Goal: Find specific page/section: Find specific page/section

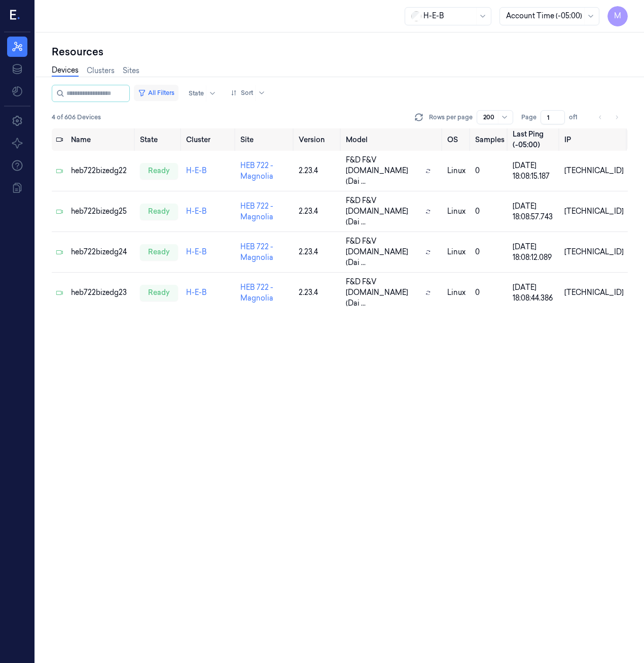
click at [161, 95] on button "All Filters" at bounding box center [156, 93] width 45 height 16
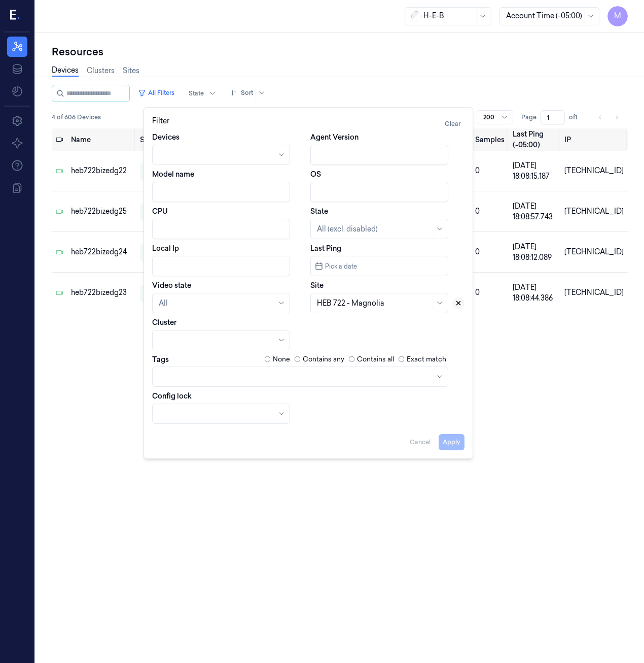
click at [458, 305] on icon at bounding box center [458, 302] width 7 height 7
click at [192, 265] on input "Local Ip" at bounding box center [221, 266] width 138 height 20
click at [460, 447] on button "Apply" at bounding box center [452, 442] width 26 height 16
type input "10.69.72"
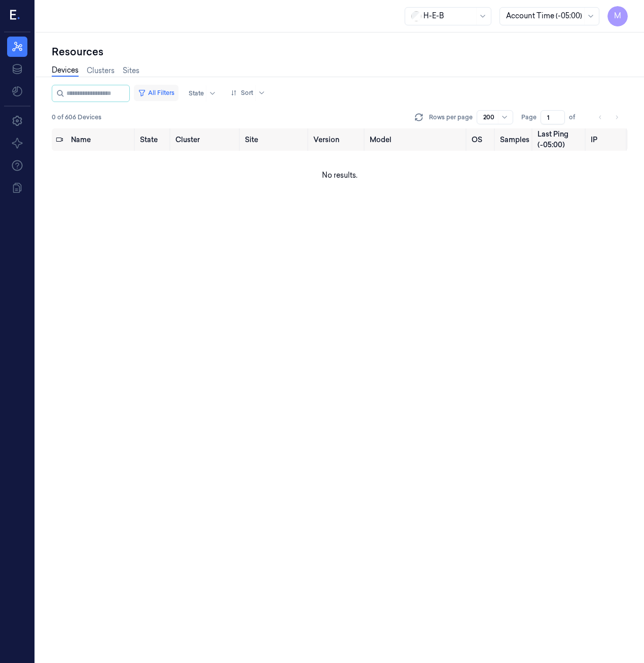
click at [179, 91] on button "All Filters" at bounding box center [156, 93] width 45 height 16
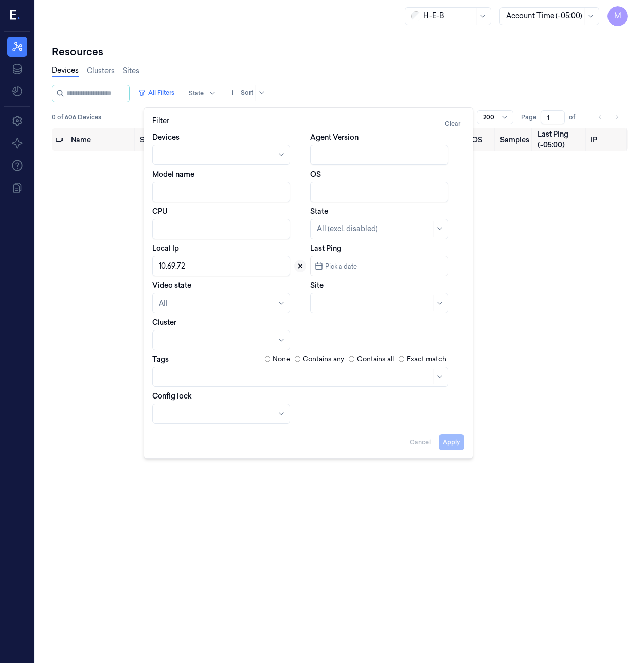
click at [297, 265] on icon at bounding box center [300, 265] width 7 height 7
click at [386, 310] on div at bounding box center [379, 303] width 138 height 20
type input "697"
click at [369, 329] on div "HEB 697 - League City" at bounding box center [354, 326] width 75 height 11
click at [460, 449] on button "Apply" at bounding box center [452, 442] width 26 height 16
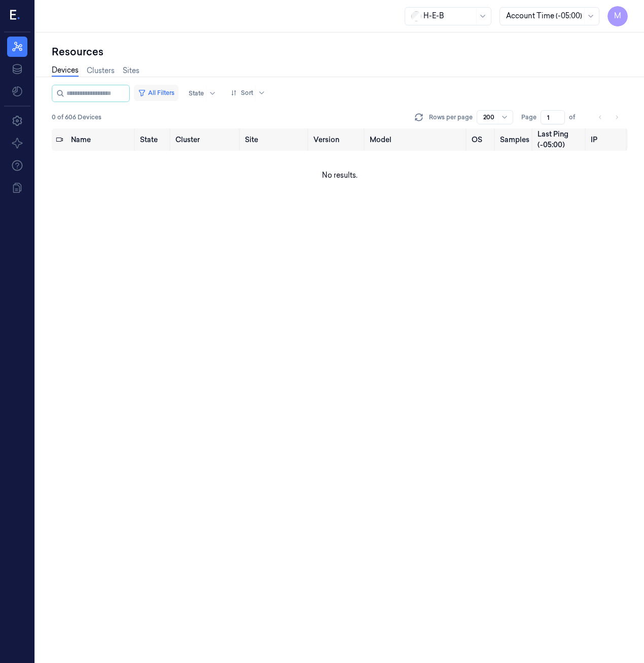
click at [179, 91] on button "All Filters" at bounding box center [156, 93] width 45 height 16
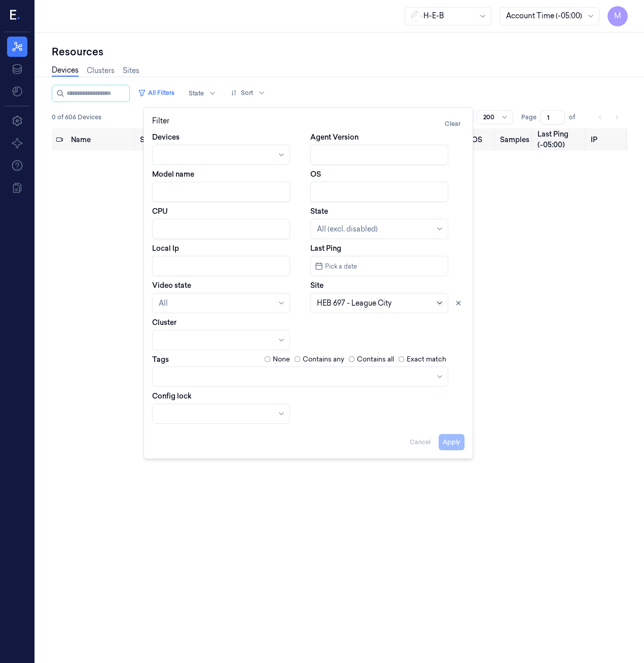
drag, startPoint x: 460, startPoint y: 303, endPoint x: 443, endPoint y: 303, distance: 17.3
click at [461, 302] on icon at bounding box center [458, 302] width 7 height 7
click at [386, 304] on div at bounding box center [374, 303] width 114 height 11
type input "574"
click at [342, 328] on div "HEB 574 - Tomball" at bounding box center [348, 326] width 63 height 11
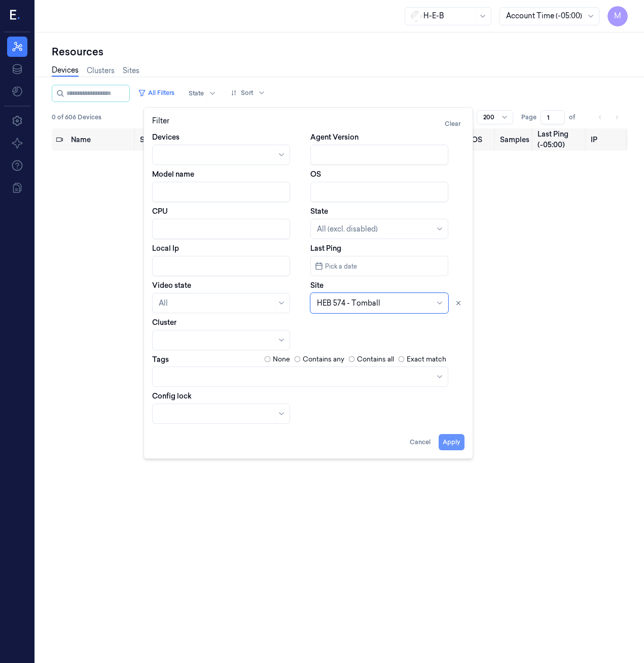
click at [459, 446] on button "Apply" at bounding box center [452, 442] width 26 height 16
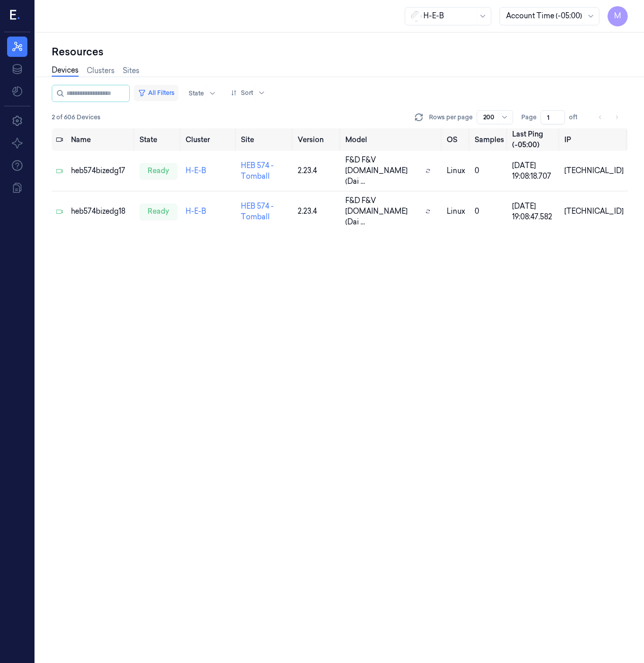
click at [160, 91] on button "All Filters" at bounding box center [156, 93] width 45 height 16
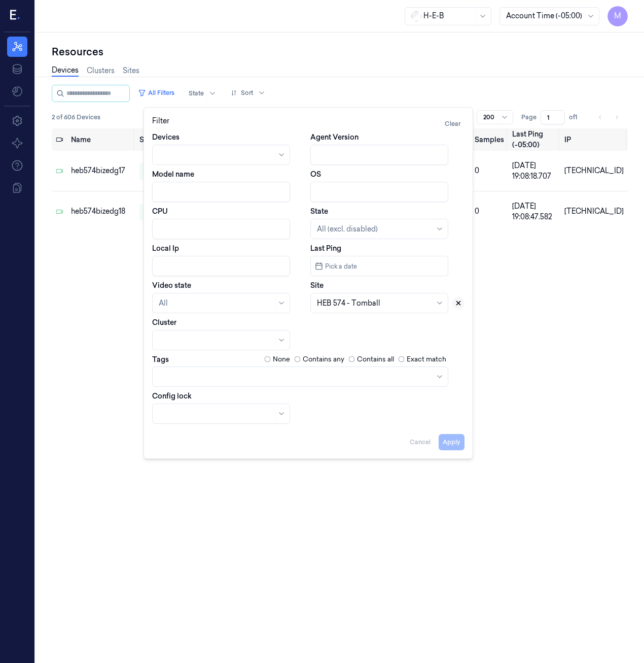
click at [462, 305] on icon at bounding box center [458, 302] width 7 height 7
click at [337, 300] on div at bounding box center [374, 303] width 114 height 11
type input "579"
click at [356, 326] on div "HEB 579 - Woodlands 02" at bounding box center [359, 326] width 85 height 11
click at [448, 445] on button "Apply" at bounding box center [452, 442] width 26 height 16
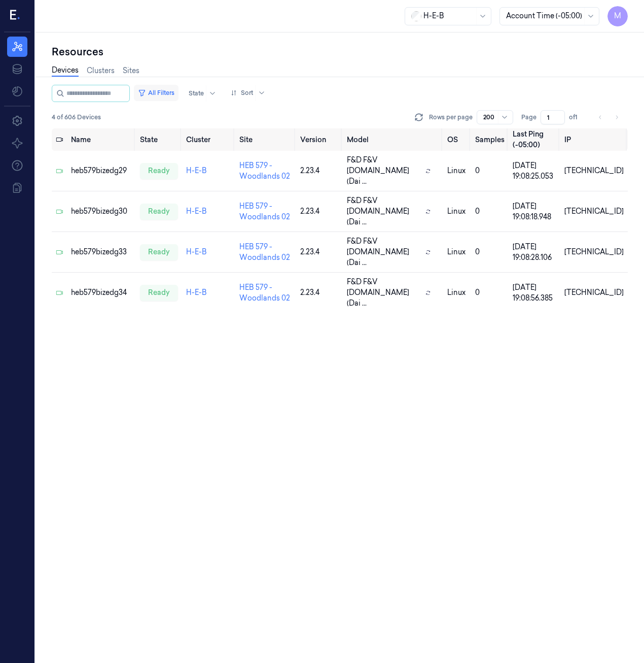
click at [177, 97] on button "All Filters" at bounding box center [156, 93] width 45 height 16
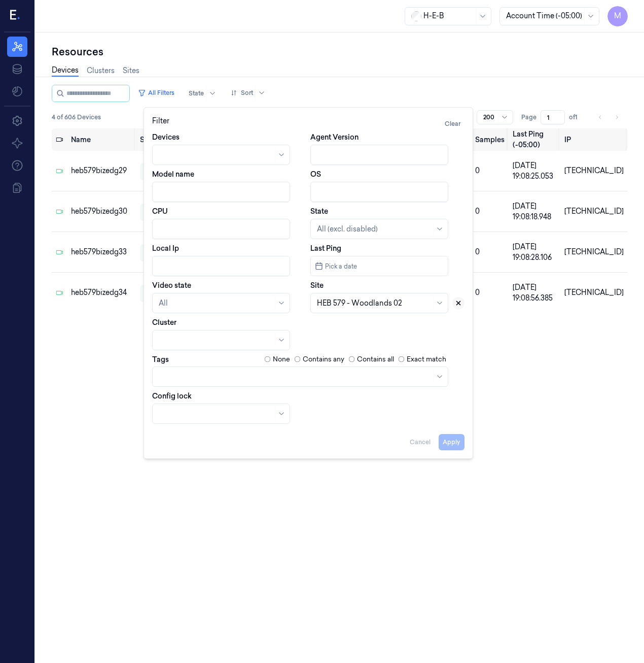
click at [458, 303] on icon at bounding box center [459, 303] width 4 height 4
click at [384, 304] on div at bounding box center [374, 303] width 114 height 11
type input "580"
click at [384, 329] on div "HEB 580 - A26 [PERSON_NAME]" at bounding box center [372, 326] width 111 height 11
click at [459, 442] on button "Apply" at bounding box center [452, 442] width 26 height 16
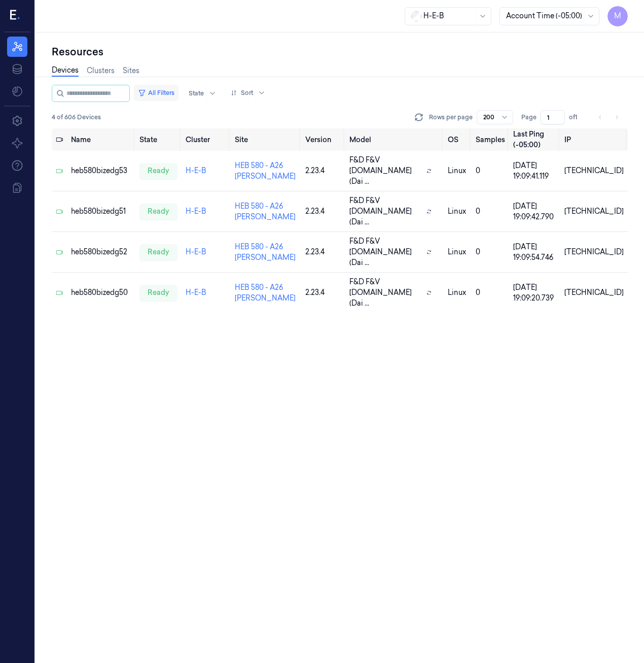
click at [165, 95] on button "All Filters" at bounding box center [156, 93] width 45 height 16
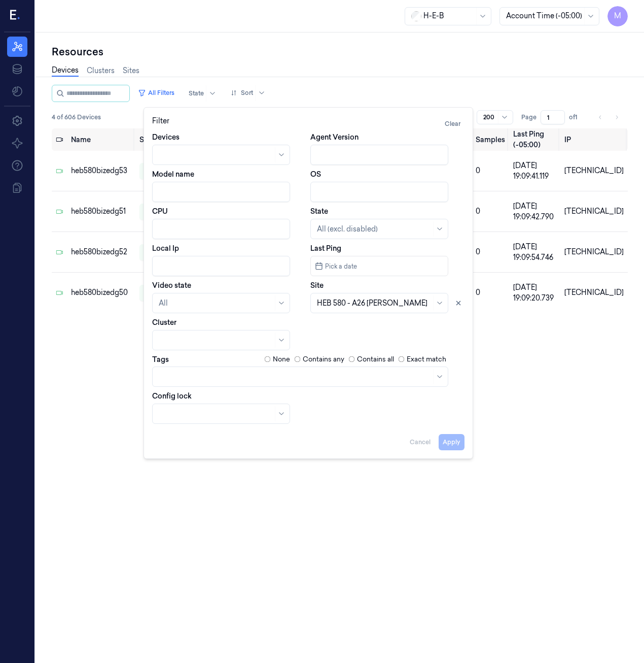
click at [176, 266] on input "Local Ip" at bounding box center [221, 266] width 138 height 20
click at [330, 326] on div "Devices Agent Version Model name OS CPU State All (excl. disabled) Local Ip Las…" at bounding box center [308, 278] width 312 height 292
click at [460, 301] on icon at bounding box center [459, 303] width 4 height 4
click at [455, 444] on button "Apply" at bounding box center [452, 442] width 26 height 16
type input "10.58.2"
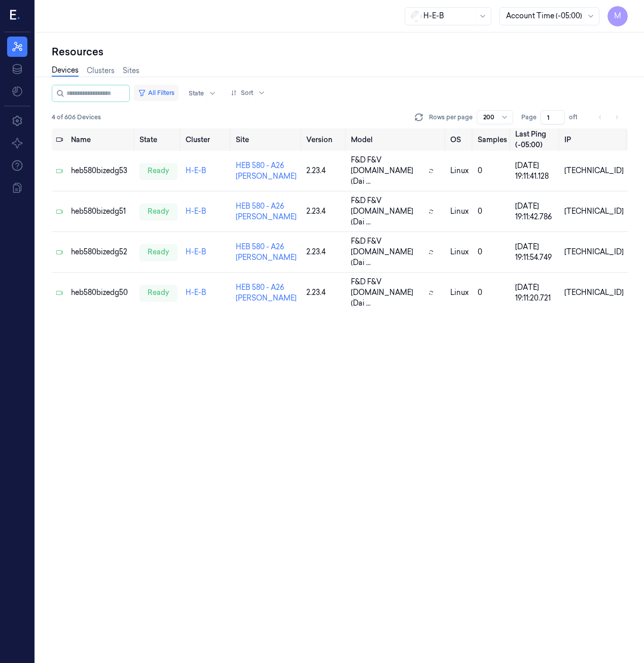
click at [168, 95] on button "All Filters" at bounding box center [156, 93] width 45 height 16
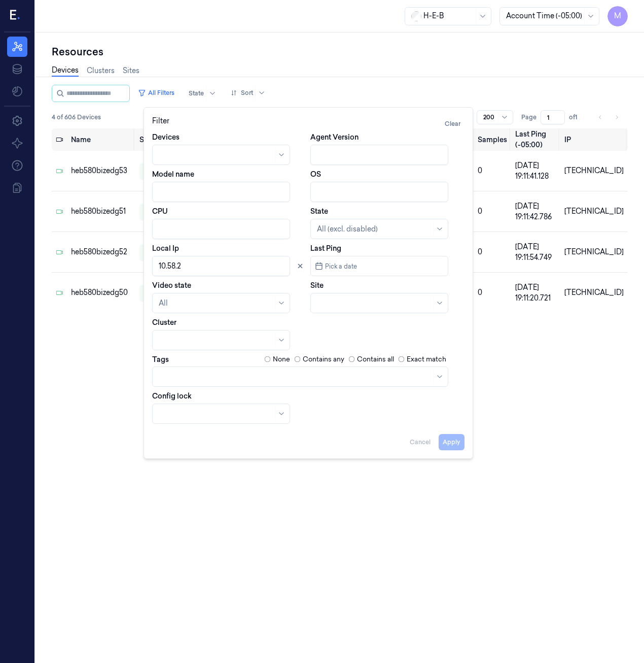
click at [202, 266] on input "Local Ip" at bounding box center [221, 266] width 138 height 20
type input "10.58.92"
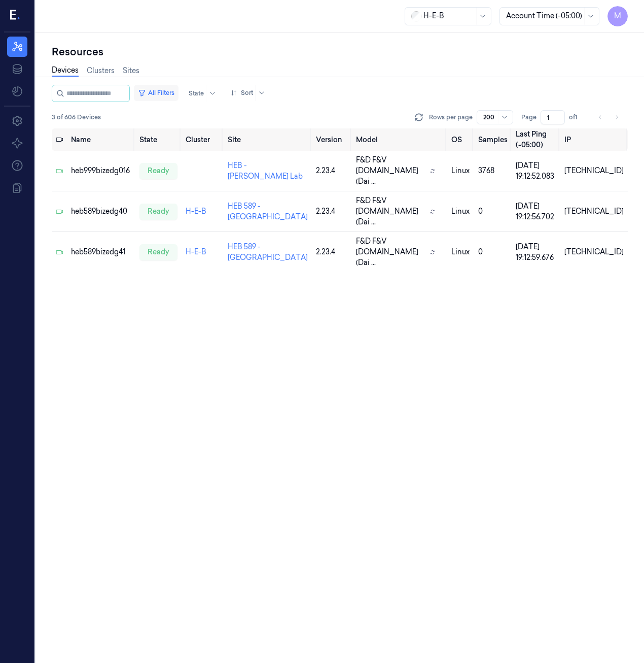
click at [178, 95] on button "All Filters" at bounding box center [156, 93] width 45 height 16
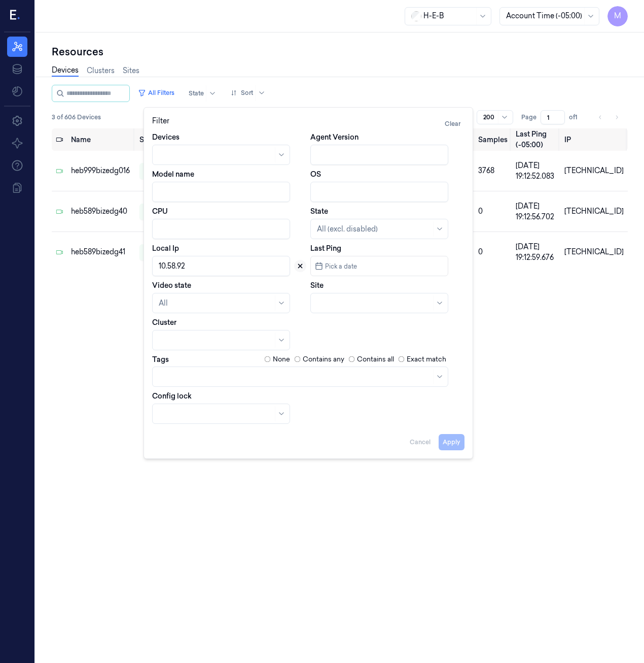
click at [302, 268] on icon at bounding box center [300, 265] width 7 height 7
click at [322, 299] on div at bounding box center [374, 303] width 114 height 11
type input "589"
click at [345, 323] on div "HEB 589 - [GEOGRAPHIC_DATA]" at bounding box center [379, 326] width 133 height 17
click at [462, 442] on button "Apply" at bounding box center [452, 442] width 26 height 16
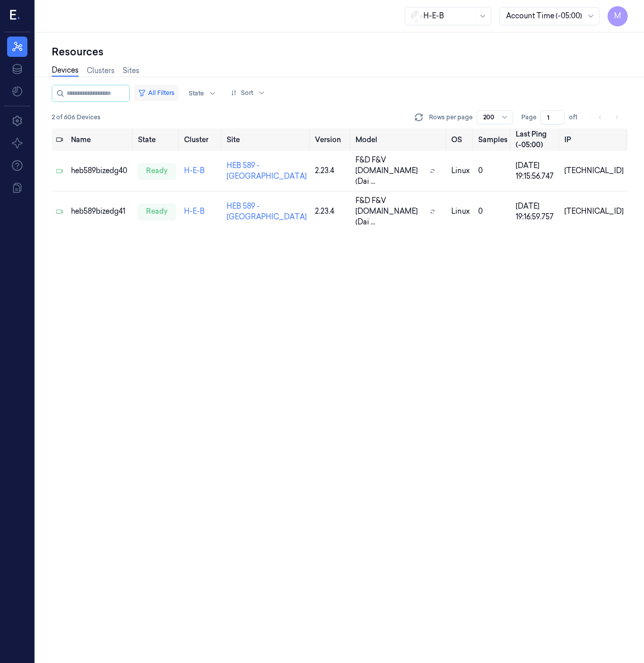
click at [162, 92] on button "All Filters" at bounding box center [156, 93] width 45 height 16
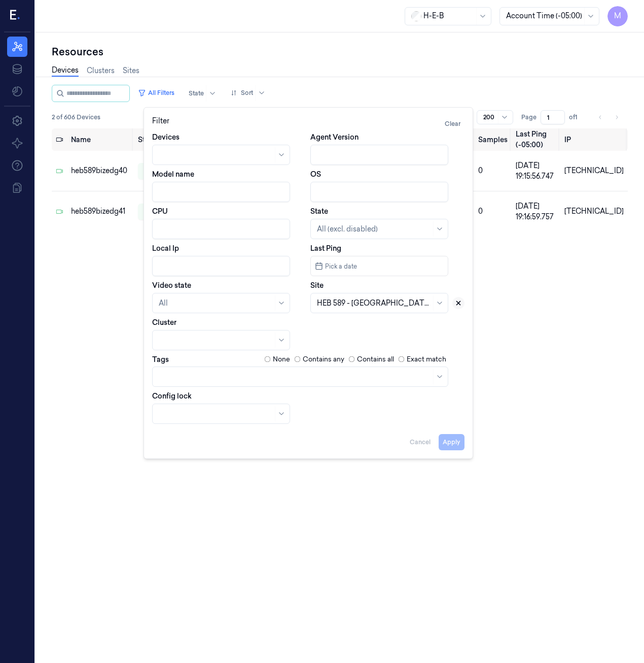
click at [458, 304] on icon at bounding box center [459, 303] width 4 height 4
click at [322, 304] on div at bounding box center [368, 303] width 102 height 11
type input "592"
click at [344, 330] on div "HEB 592 - Leander 01" at bounding box center [352, 326] width 71 height 11
click at [464, 445] on button "Apply" at bounding box center [452, 442] width 26 height 16
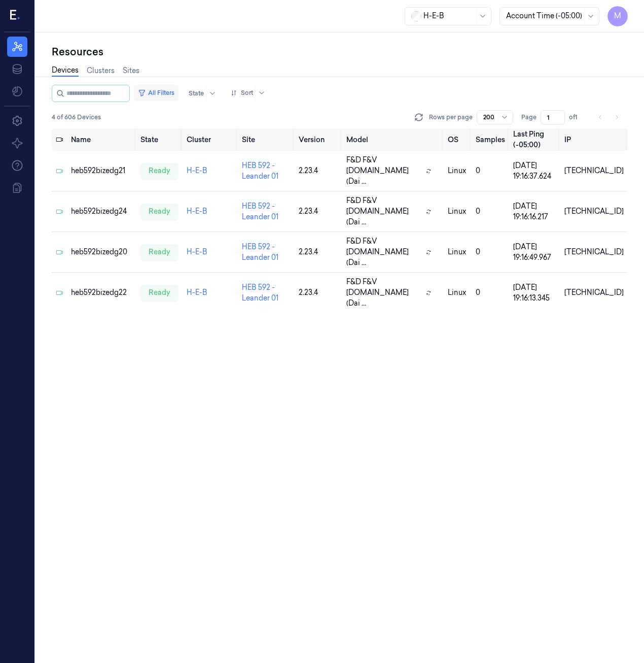
click at [168, 90] on button "All Filters" at bounding box center [156, 93] width 45 height 16
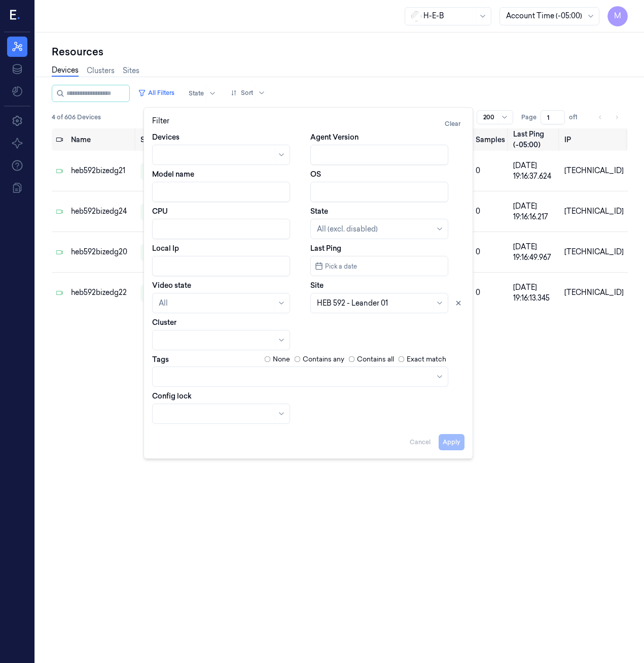
click at [169, 261] on input "Local Ip" at bounding box center [221, 266] width 138 height 20
type input "10.59.22"
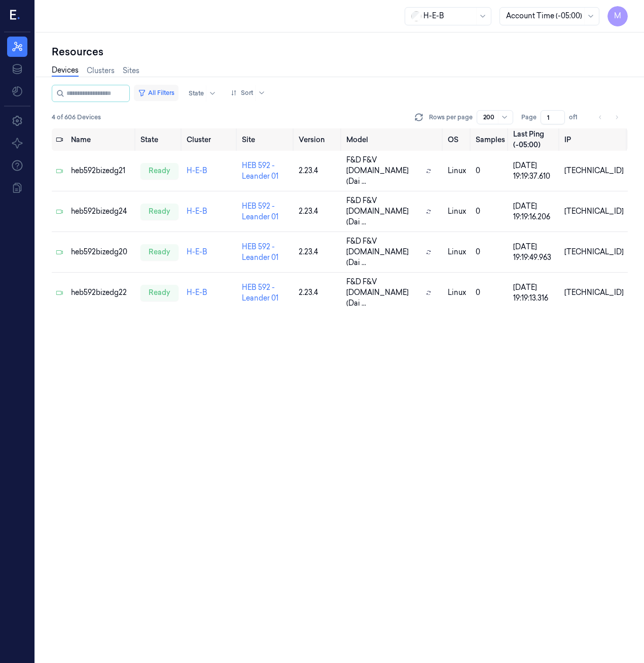
click at [170, 92] on button "All Filters" at bounding box center [156, 93] width 45 height 16
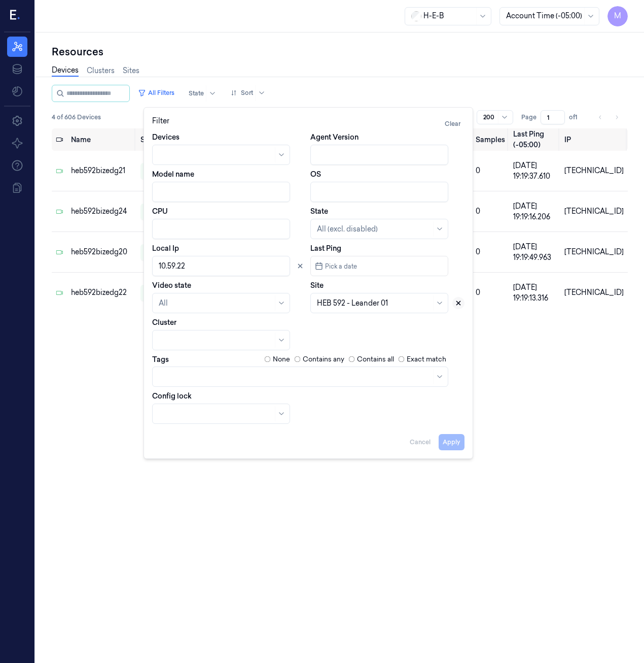
click at [459, 302] on icon at bounding box center [459, 303] width 4 height 4
click at [452, 441] on button "Apply" at bounding box center [452, 442] width 26 height 16
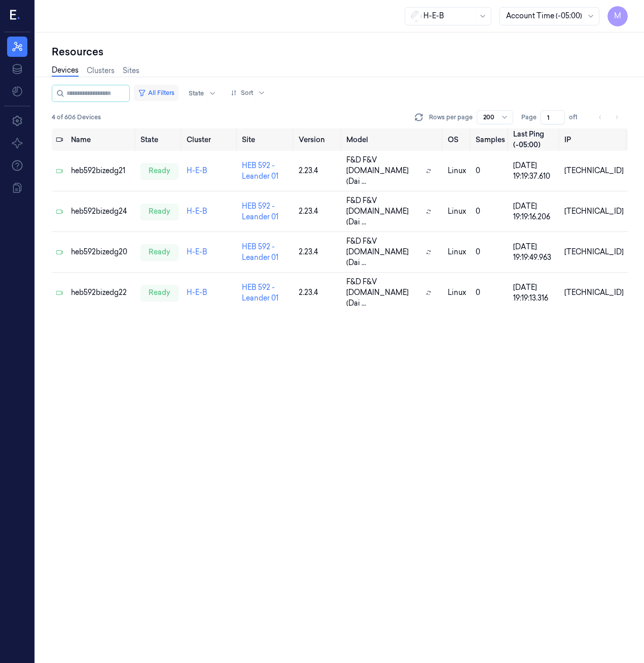
click at [175, 92] on button "All Filters" at bounding box center [156, 93] width 45 height 16
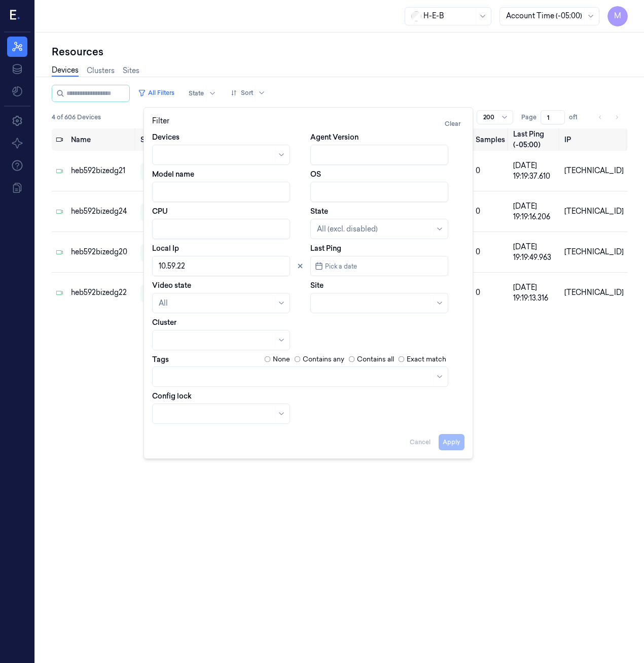
click at [189, 265] on input "Local Ip" at bounding box center [221, 266] width 138 height 20
click at [450, 437] on button "Apply" at bounding box center [452, 442] width 26 height 16
type input "10.59.42"
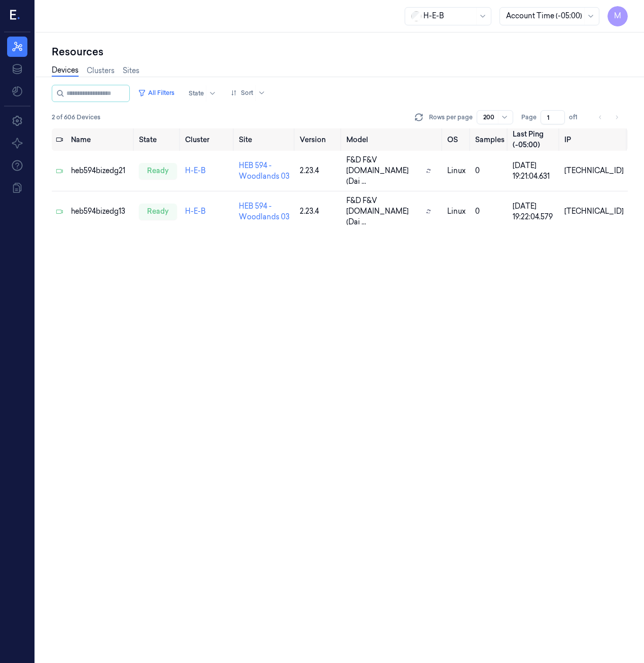
click at [179, 84] on div "Devices Clusters Sites" at bounding box center [340, 72] width 576 height 26
click at [176, 88] on button "All Filters" at bounding box center [156, 93] width 45 height 16
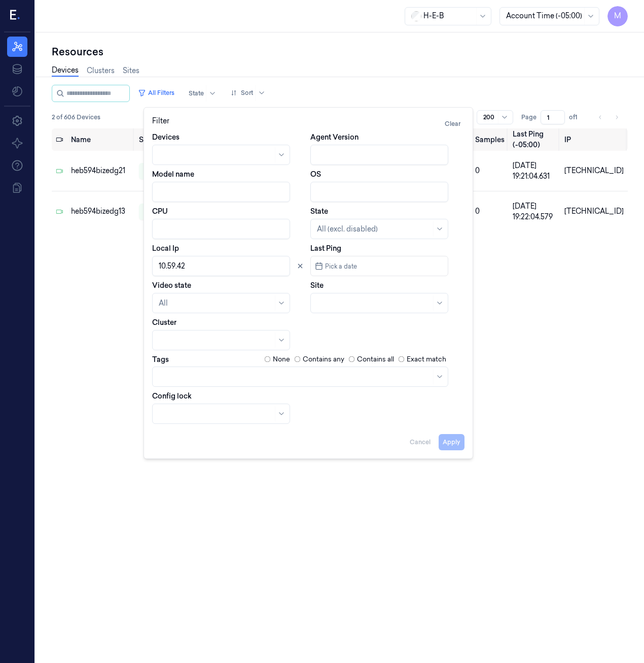
click at [214, 266] on input "Local Ip" at bounding box center [221, 266] width 138 height 20
click at [421, 416] on div "Devices Agent Version Model name OS CPU State All (excl. disabled) Local Ip Las…" at bounding box center [308, 278] width 312 height 292
click at [454, 444] on button "Apply" at bounding box center [452, 442] width 26 height 16
type input "10.59.52"
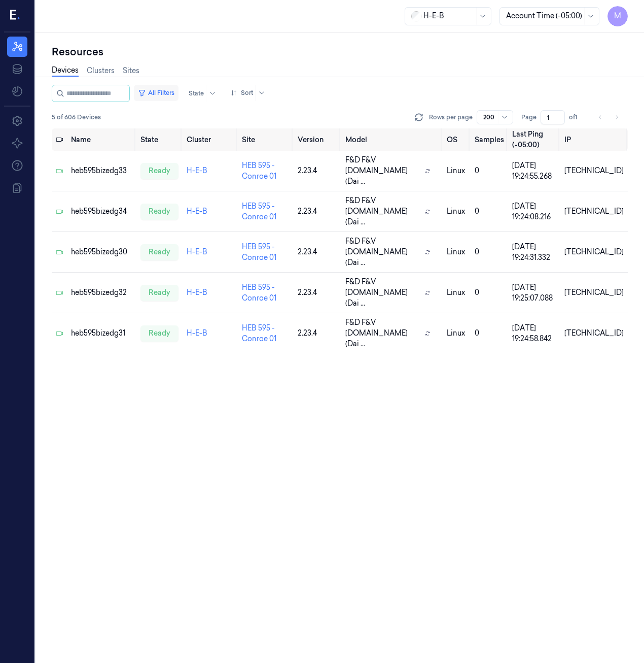
click at [176, 88] on button "All Filters" at bounding box center [156, 93] width 45 height 16
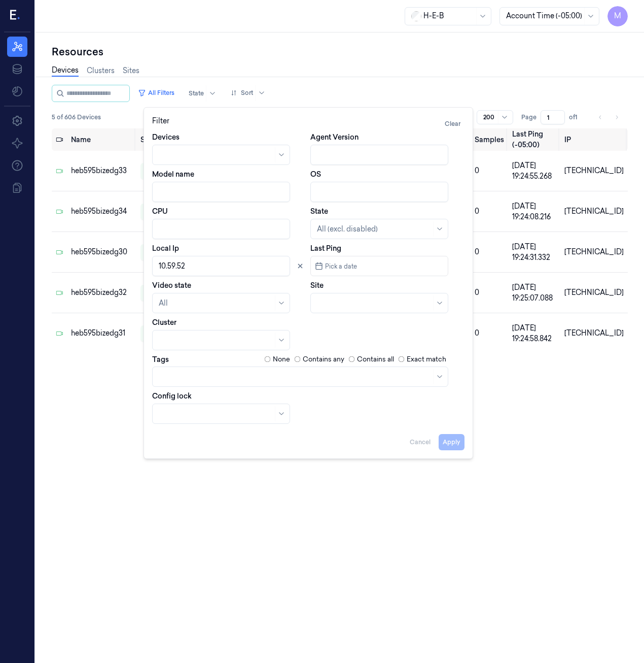
click at [188, 265] on input "Local Ip" at bounding box center [221, 266] width 138 height 20
click at [450, 445] on button "Apply" at bounding box center [452, 442] width 26 height 16
type input "10.59.92"
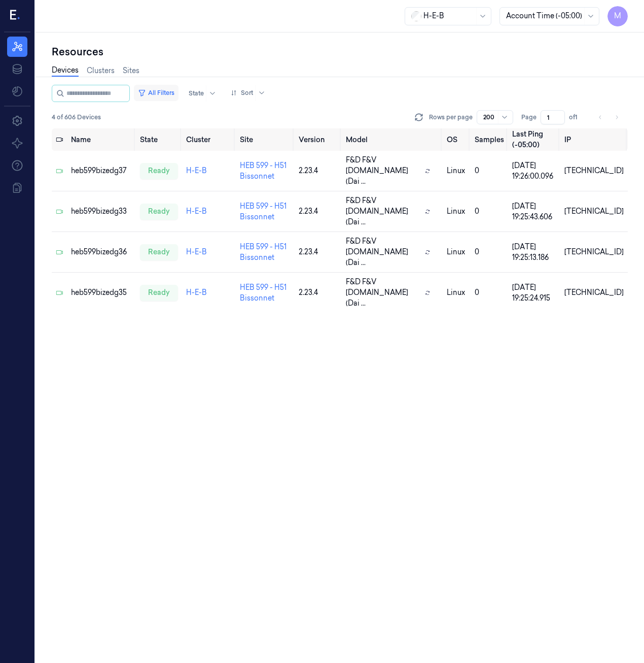
click at [167, 92] on button "All Filters" at bounding box center [156, 93] width 45 height 16
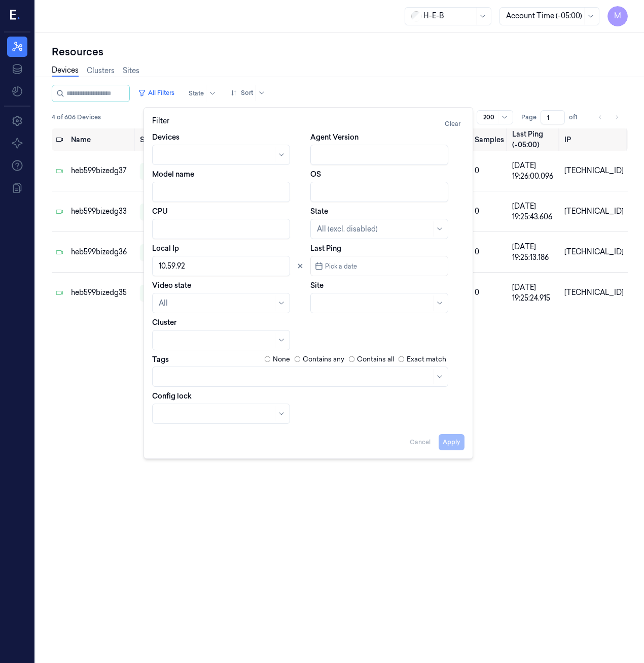
click at [202, 267] on input "Local Ip" at bounding box center [221, 266] width 138 height 20
click at [444, 444] on button "Apply" at bounding box center [452, 442] width 26 height 16
type input "10.61.2"
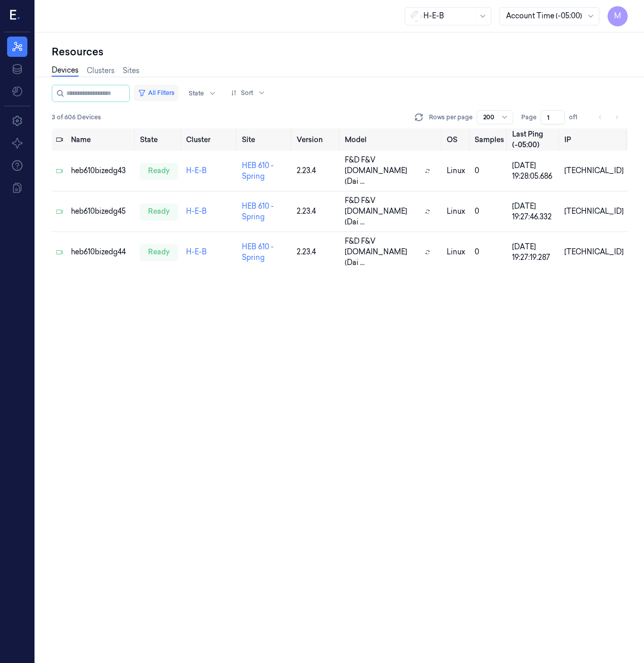
click at [167, 91] on button "All Filters" at bounding box center [156, 93] width 45 height 16
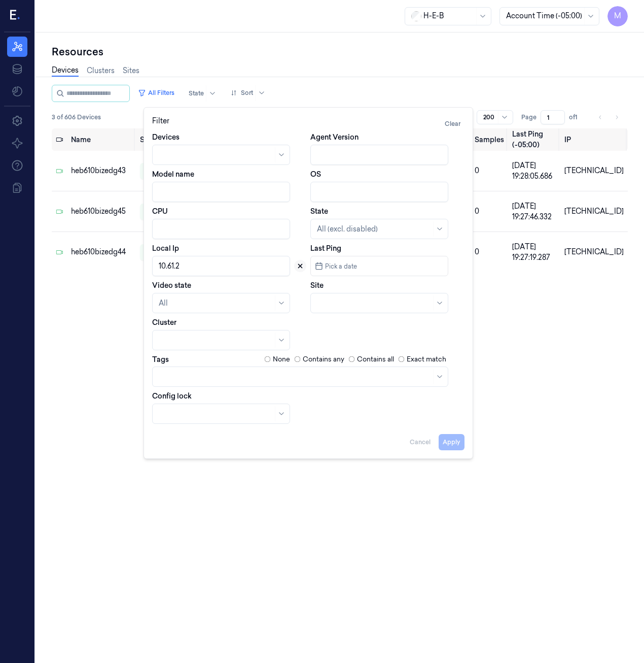
click at [297, 266] on icon at bounding box center [300, 265] width 7 height 7
click at [324, 299] on div at bounding box center [368, 303] width 102 height 11
type input "614"
click at [376, 326] on div "HEB 614 - H56 Summerwood" at bounding box center [365, 326] width 96 height 11
click at [451, 444] on button "Apply" at bounding box center [452, 442] width 26 height 16
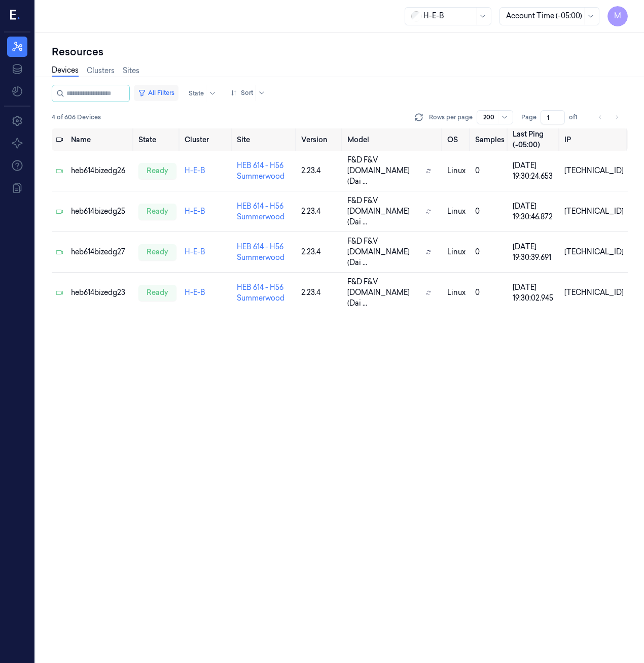
click at [165, 91] on button "All Filters" at bounding box center [156, 93] width 45 height 16
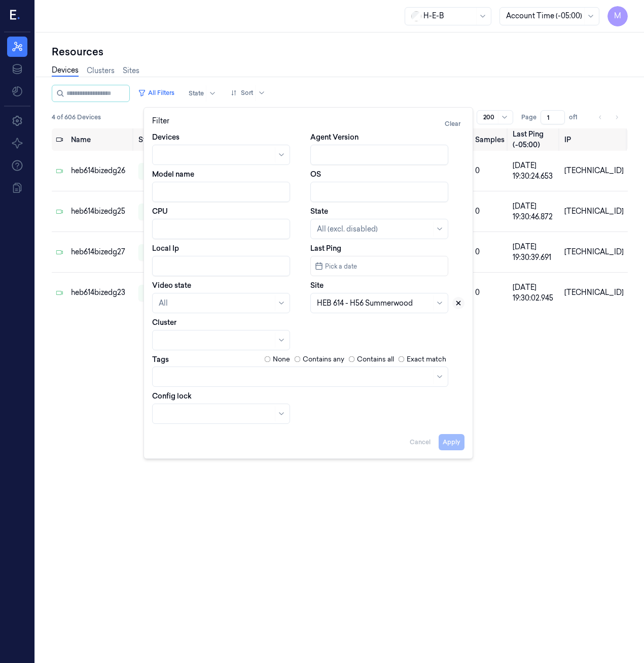
click at [460, 305] on icon at bounding box center [458, 302] width 7 height 7
click at [211, 268] on input "Local Ip" at bounding box center [221, 266] width 138 height 20
click at [452, 444] on button "Apply" at bounding box center [452, 442] width 26 height 16
type input "10.61.72"
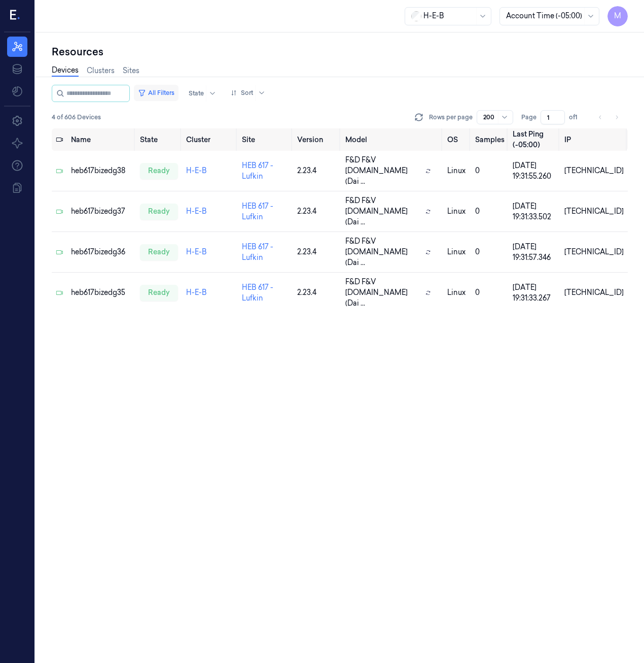
click at [166, 90] on button "All Filters" at bounding box center [156, 93] width 45 height 16
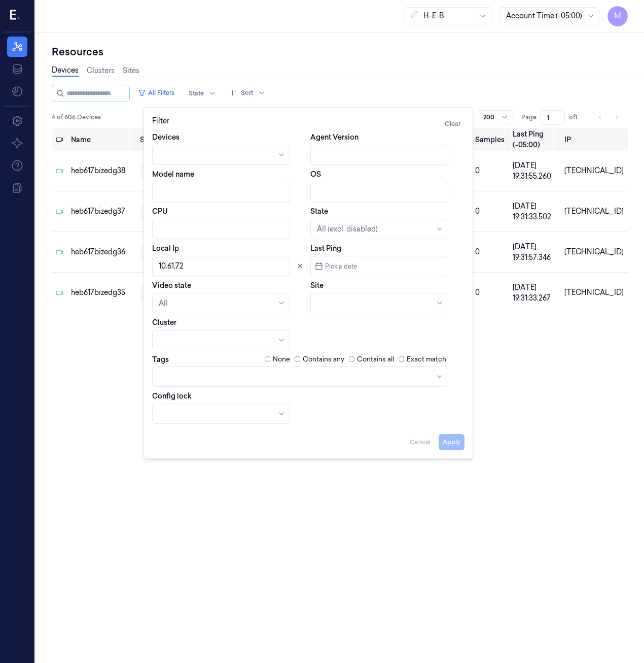
click at [204, 265] on input "Local Ip" at bounding box center [221, 266] width 138 height 20
click at [456, 442] on button "Apply" at bounding box center [452, 442] width 26 height 16
type input "10.61.92"
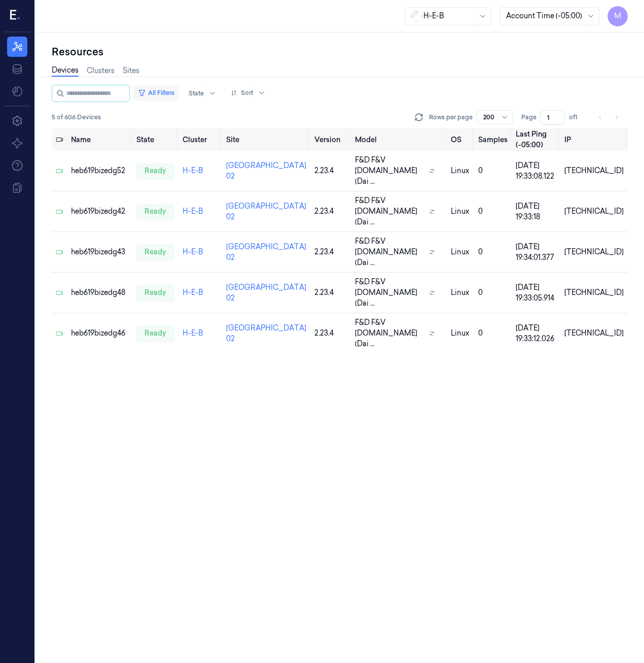
click at [157, 92] on button "All Filters" at bounding box center [156, 93] width 45 height 16
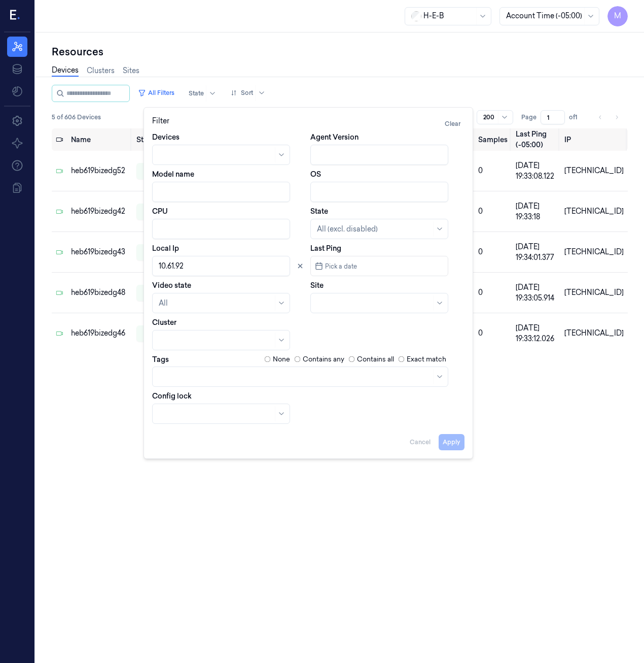
click at [211, 268] on input "Local Ip" at bounding box center [221, 266] width 138 height 20
click at [454, 442] on button "Apply" at bounding box center [452, 442] width 26 height 16
type input "10.62.72"
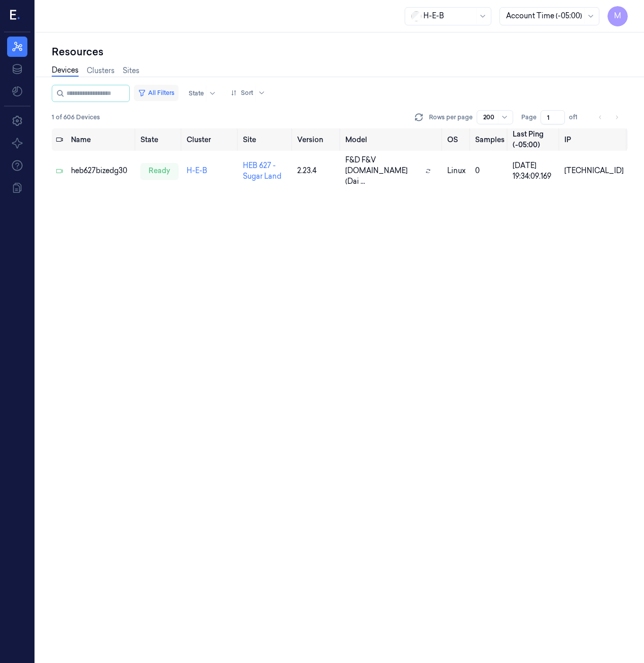
click at [179, 91] on button "All Filters" at bounding box center [156, 93] width 45 height 16
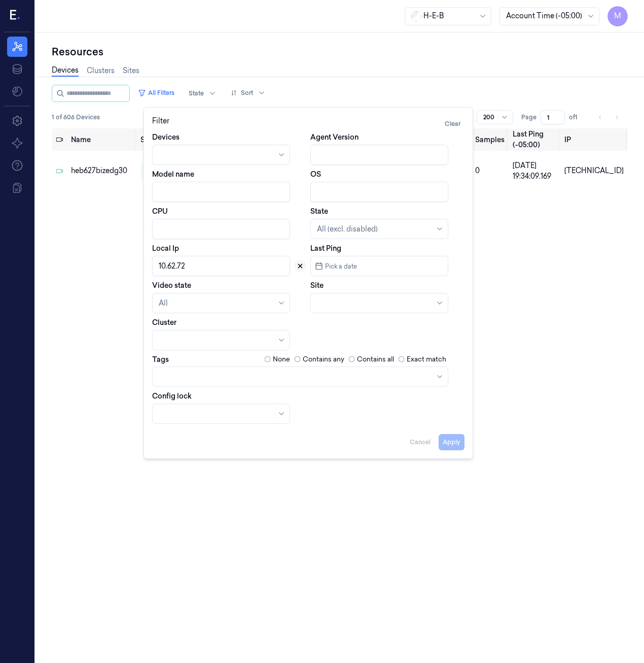
click at [298, 266] on icon at bounding box center [300, 265] width 7 height 7
click at [331, 298] on div at bounding box center [374, 303] width 114 height 11
type input "627"
click at [365, 324] on div "HEB 627 - Sugar Land" at bounding box center [353, 326] width 73 height 11
click at [451, 440] on button "Apply" at bounding box center [452, 442] width 26 height 16
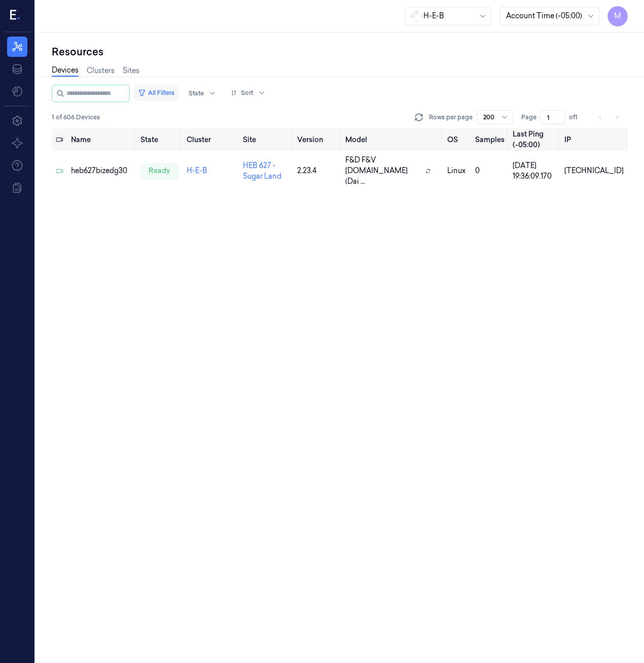
click at [164, 93] on button "All Filters" at bounding box center [156, 93] width 45 height 16
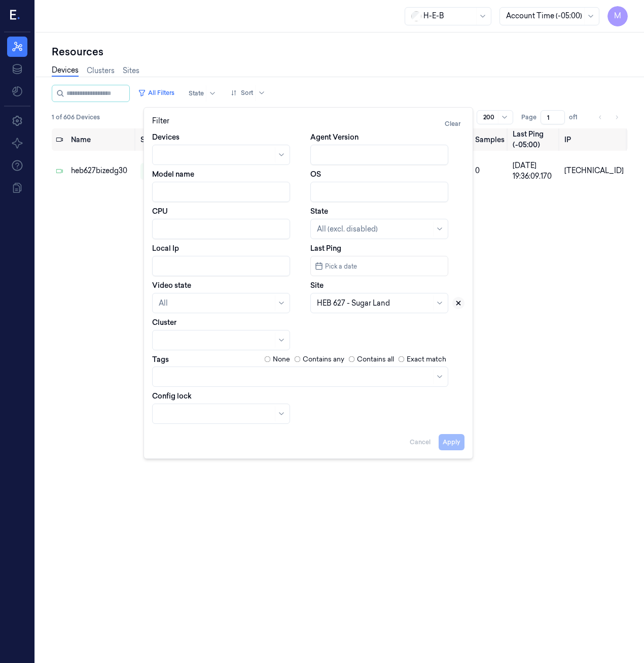
click at [460, 306] on icon at bounding box center [458, 302] width 7 height 7
click at [228, 267] on input "Local Ip" at bounding box center [221, 266] width 138 height 20
click at [454, 439] on button "Apply" at bounding box center [452, 442] width 26 height 16
type input "10.65.62"
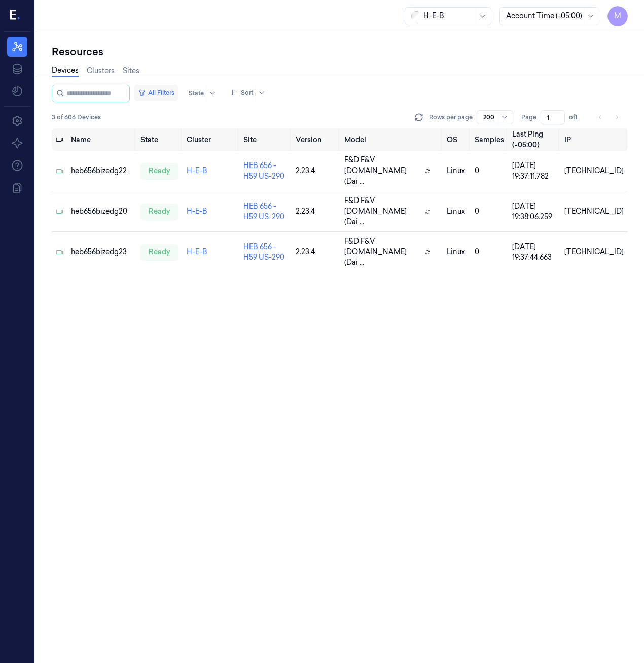
click at [176, 94] on button "All Filters" at bounding box center [156, 93] width 45 height 16
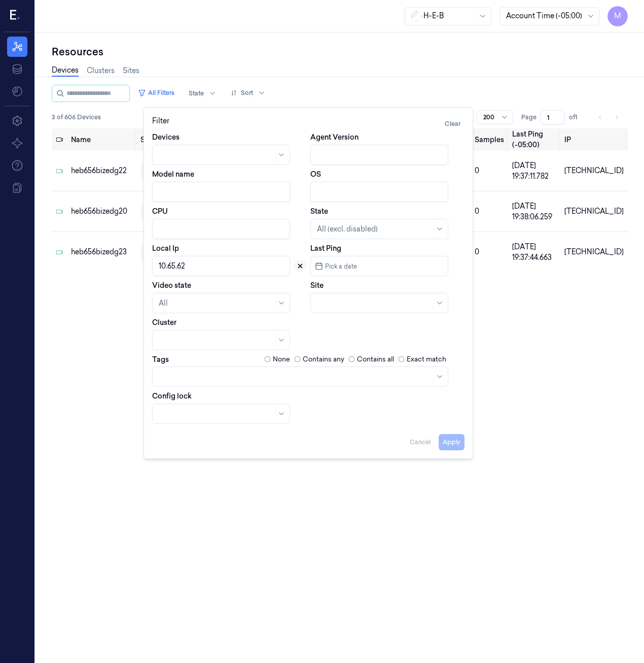
click at [299, 267] on icon at bounding box center [301, 266] width 4 height 4
click at [322, 300] on div at bounding box center [368, 303] width 102 height 11
type input "656"
click at [393, 332] on div "HEB 656 - H59 US-290" at bounding box center [379, 326] width 133 height 17
click at [450, 442] on button "Apply" at bounding box center [452, 442] width 26 height 16
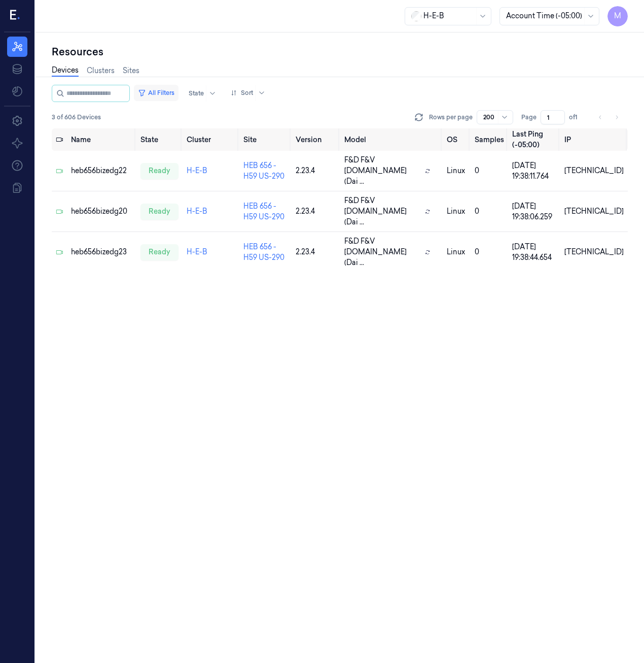
click at [163, 94] on button "All Filters" at bounding box center [156, 93] width 45 height 16
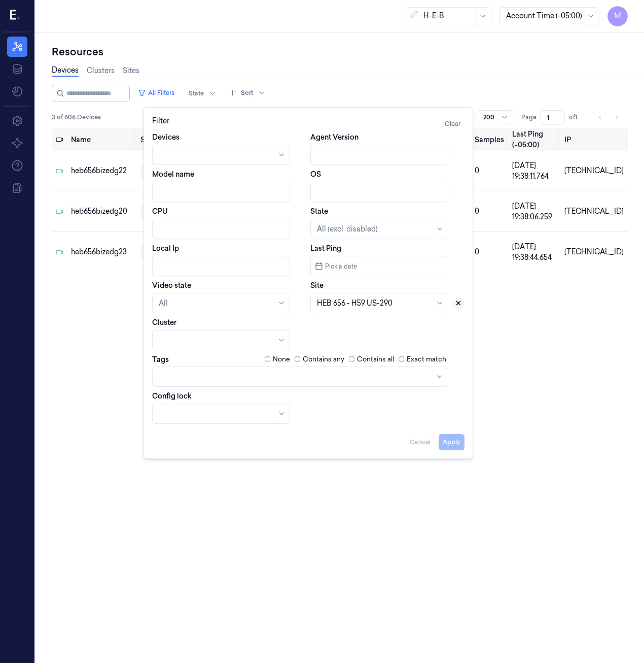
click at [460, 301] on icon at bounding box center [458, 302] width 7 height 7
click at [236, 265] on input "Local Ip" at bounding box center [221, 266] width 138 height 20
click at [454, 443] on button "Apply" at bounding box center [452, 442] width 26 height 16
type input "10.67.22"
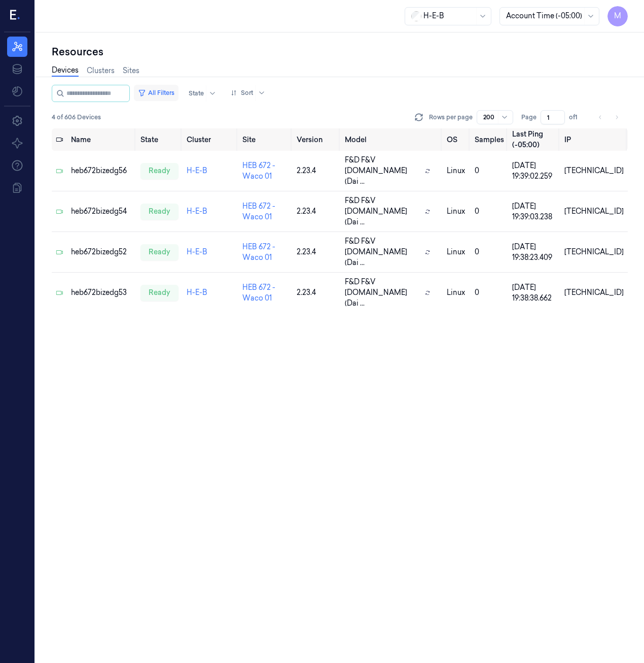
click at [178, 91] on button "All Filters" at bounding box center [156, 93] width 45 height 16
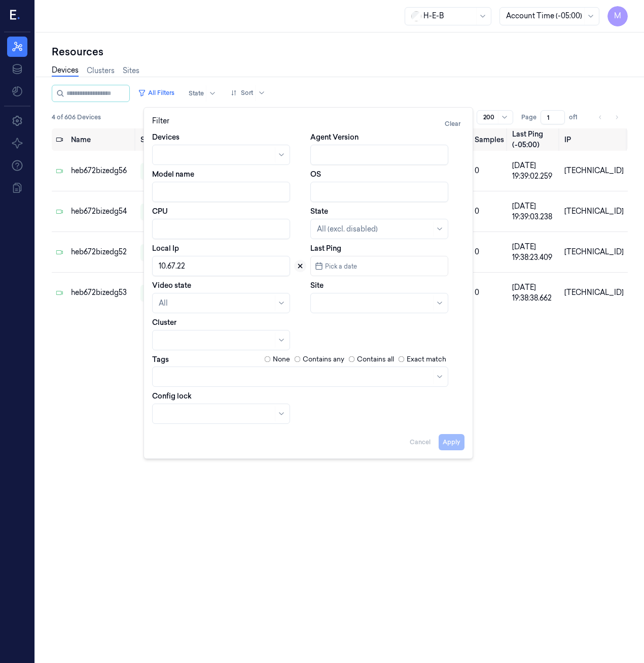
click at [299, 268] on icon at bounding box center [300, 265] width 7 height 7
click at [321, 303] on div at bounding box center [368, 303] width 102 height 11
type input "672"
click at [385, 331] on div "HEB 672 - Waco 01" at bounding box center [379, 326] width 125 height 11
click at [458, 445] on button "Apply" at bounding box center [452, 442] width 26 height 16
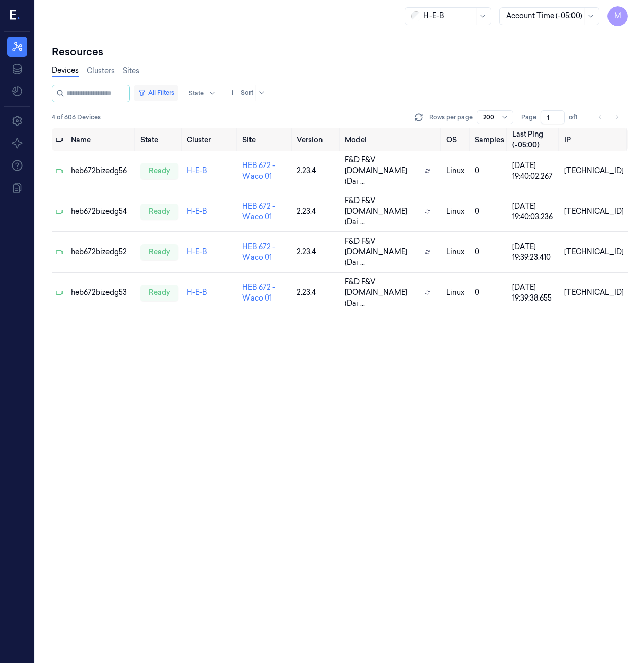
click at [175, 95] on button "All Filters" at bounding box center [156, 93] width 45 height 16
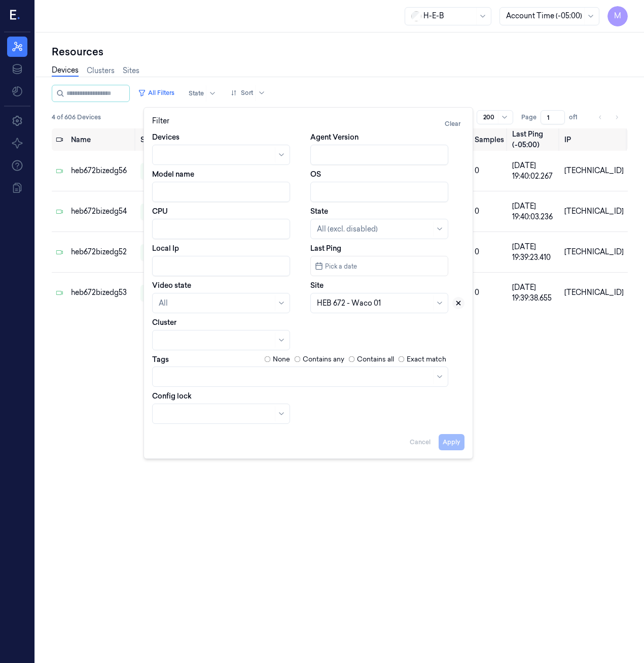
click at [459, 304] on icon at bounding box center [458, 302] width 7 height 7
click at [206, 262] on input "Local Ip" at bounding box center [221, 266] width 138 height 20
click at [447, 441] on button "Apply" at bounding box center [452, 442] width 26 height 16
type input "10.67.82"
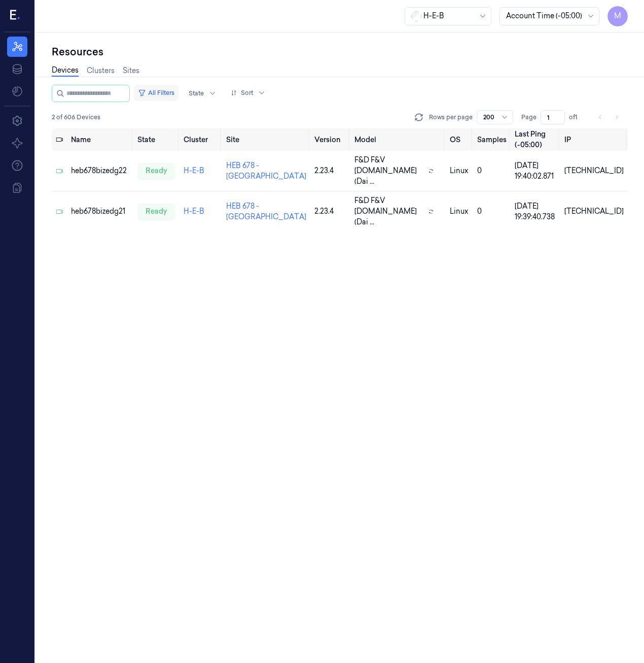
click at [167, 90] on button "All Filters" at bounding box center [156, 93] width 45 height 16
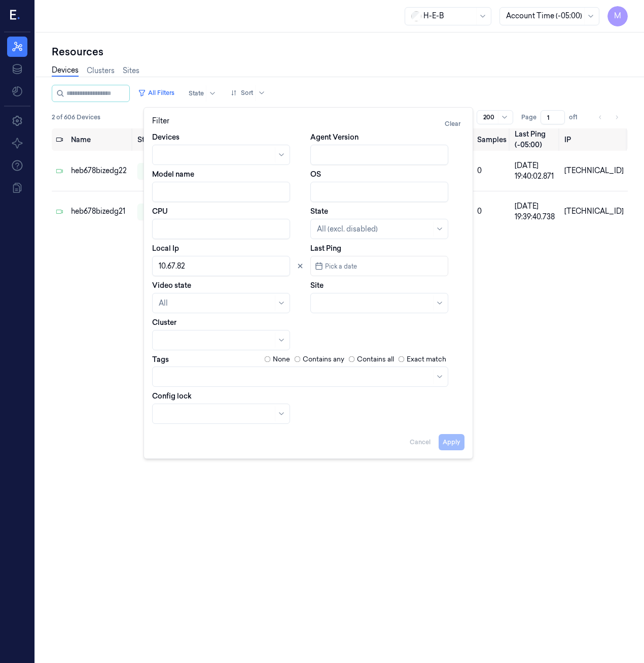
click at [190, 263] on input "Local Ip" at bounding box center [221, 266] width 138 height 20
click at [459, 443] on button "Apply" at bounding box center [452, 442] width 26 height 16
type input "10.68.62"
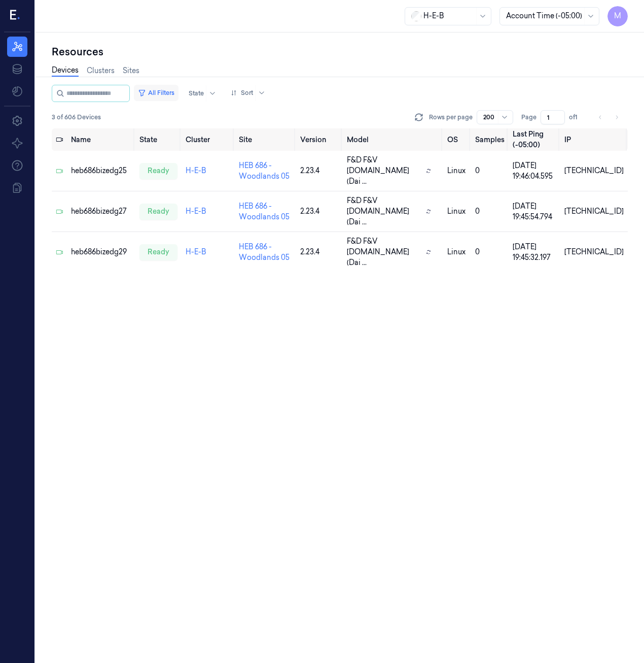
click at [168, 92] on button "All Filters" at bounding box center [156, 93] width 45 height 16
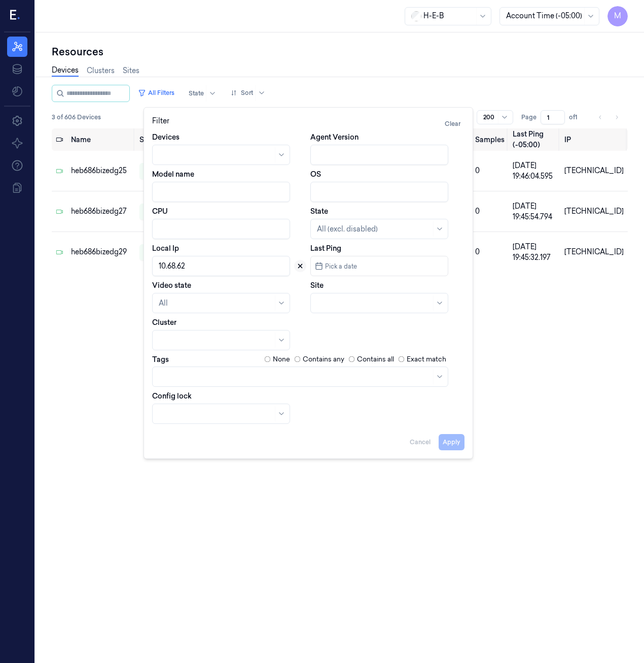
click at [302, 265] on icon at bounding box center [301, 266] width 4 height 4
click at [325, 299] on div at bounding box center [374, 303] width 114 height 11
type input "686"
click at [379, 327] on div "HEB 686 - Woodlands 05" at bounding box center [359, 326] width 85 height 11
click at [451, 445] on button "Apply" at bounding box center [452, 442] width 26 height 16
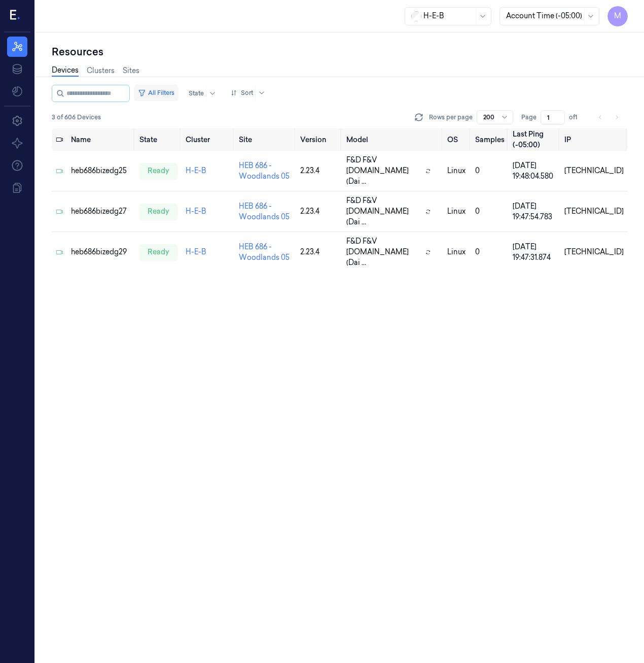
click at [172, 93] on button "All Filters" at bounding box center [156, 93] width 45 height 16
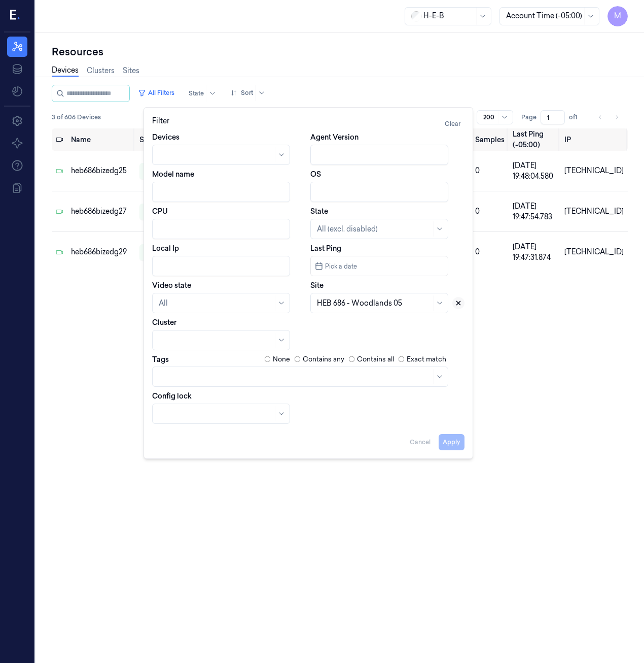
click at [458, 304] on icon at bounding box center [459, 303] width 4 height 4
click at [161, 256] on input "Local Ip" at bounding box center [221, 266] width 138 height 20
click at [450, 446] on button "Apply" at bounding box center [452, 442] width 26 height 16
type input "10.69.62"
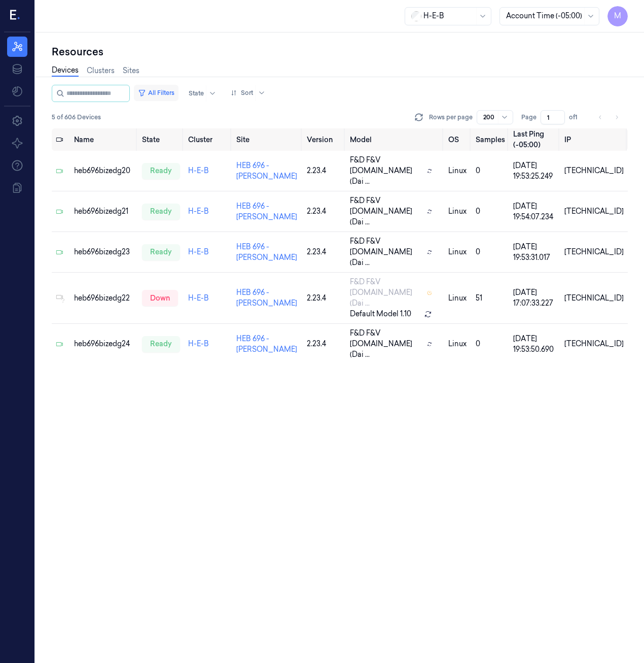
click at [173, 93] on button "All Filters" at bounding box center [156, 93] width 45 height 16
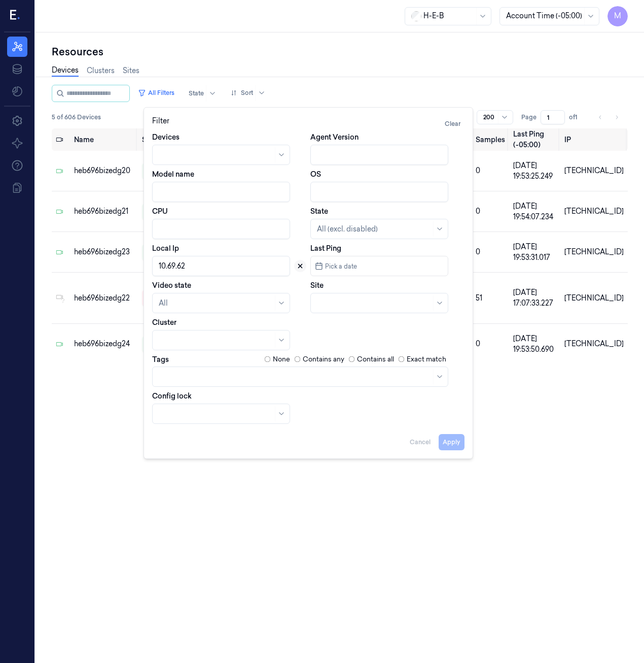
click at [301, 268] on icon at bounding box center [300, 265] width 7 height 7
click at [251, 266] on input "Local Ip" at bounding box center [221, 266] width 138 height 20
click at [302, 329] on div "Cluster" at bounding box center [229, 333] width 154 height 33
click at [449, 443] on button "Apply" at bounding box center [452, 442] width 26 height 16
type input "10.69.82"
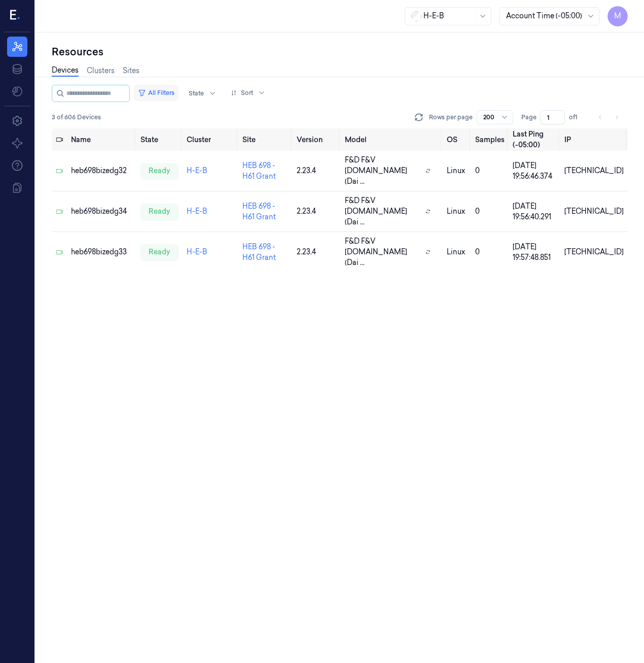
click at [171, 93] on button "All Filters" at bounding box center [156, 93] width 45 height 16
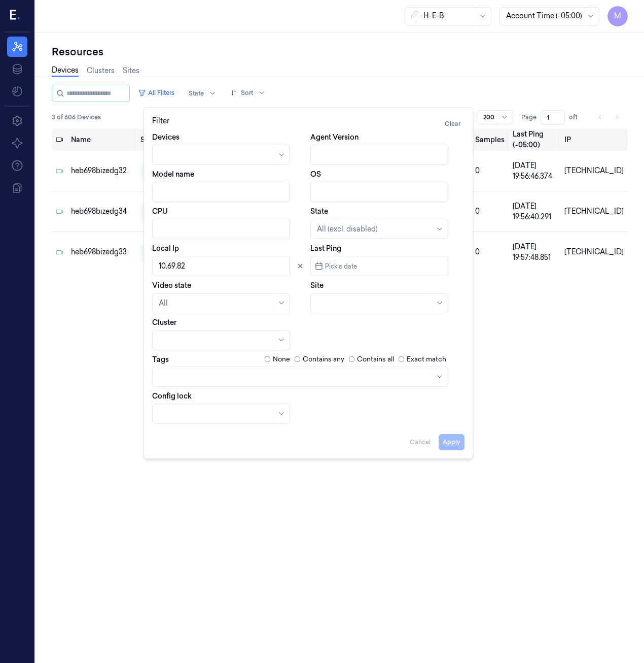
click at [204, 263] on input "Local Ip" at bounding box center [221, 266] width 138 height 20
click at [458, 445] on button "Apply" at bounding box center [452, 442] width 26 height 16
type input "10.65.72"
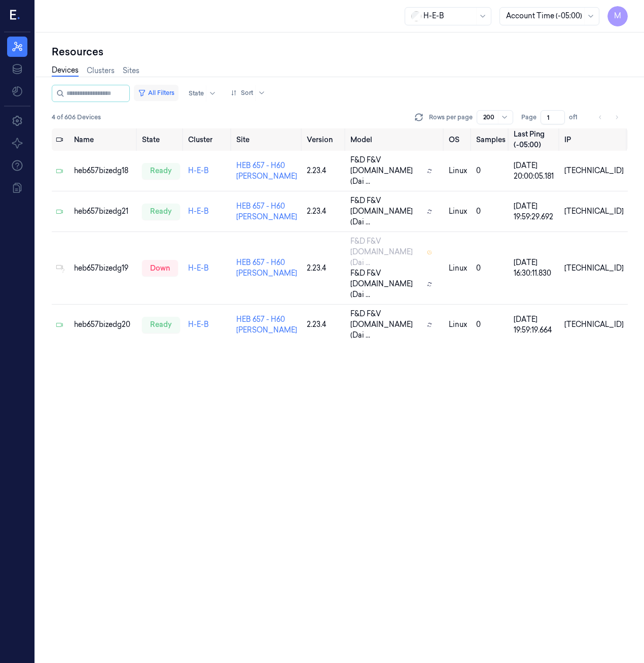
click at [169, 91] on button "All Filters" at bounding box center [156, 93] width 45 height 16
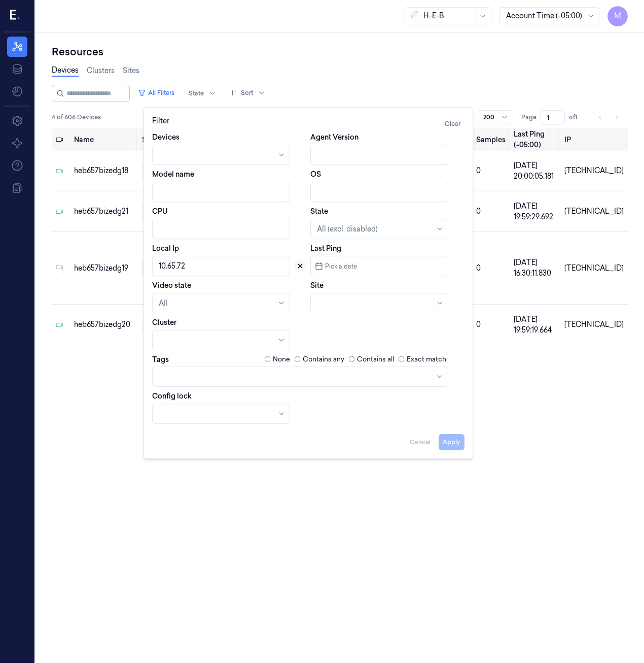
click at [301, 265] on icon at bounding box center [301, 266] width 4 height 4
click at [261, 266] on input "Local Ip" at bounding box center [221, 266] width 138 height 20
click at [452, 444] on button "Apply" at bounding box center [452, 442] width 26 height 16
type input "10.70.52"
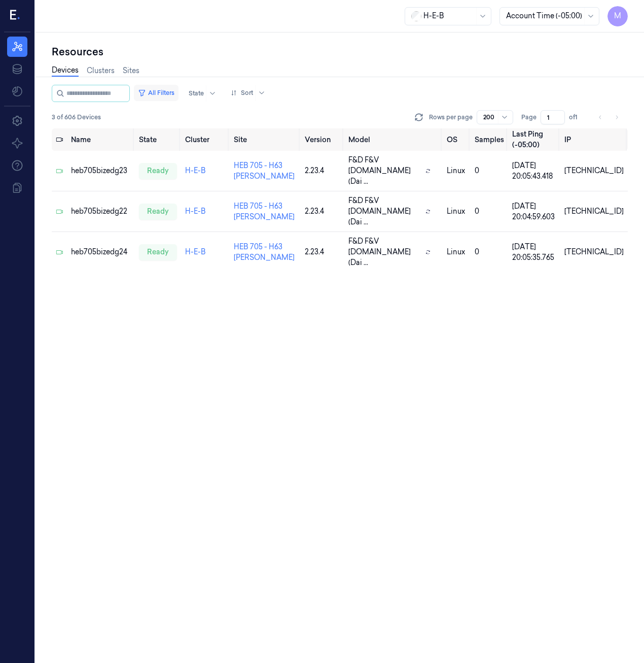
click at [171, 94] on button "All Filters" at bounding box center [156, 93] width 45 height 16
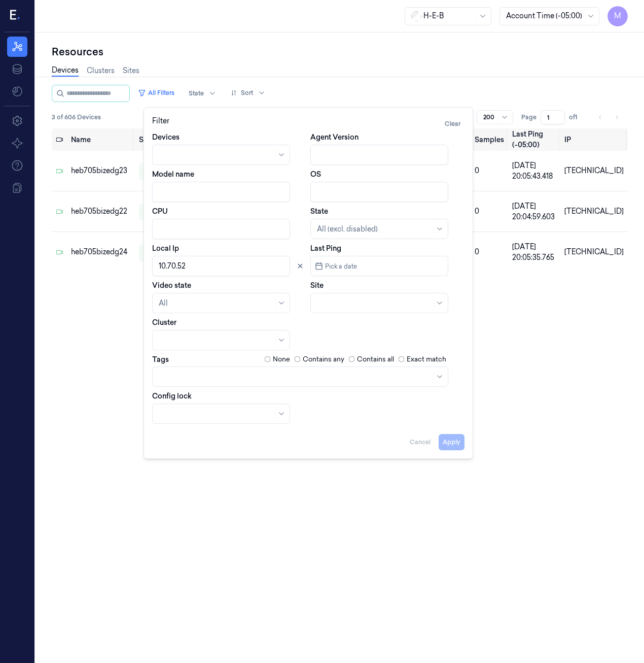
drag, startPoint x: 193, startPoint y: 211, endPoint x: 196, endPoint y: 250, distance: 39.2
click at [193, 225] on div "CPU" at bounding box center [229, 222] width 154 height 33
click at [196, 261] on input "Local Ip" at bounding box center [221, 266] width 138 height 20
click at [184, 266] on input "Local Ip" at bounding box center [221, 266] width 138 height 20
click at [458, 441] on button "Apply" at bounding box center [452, 442] width 26 height 16
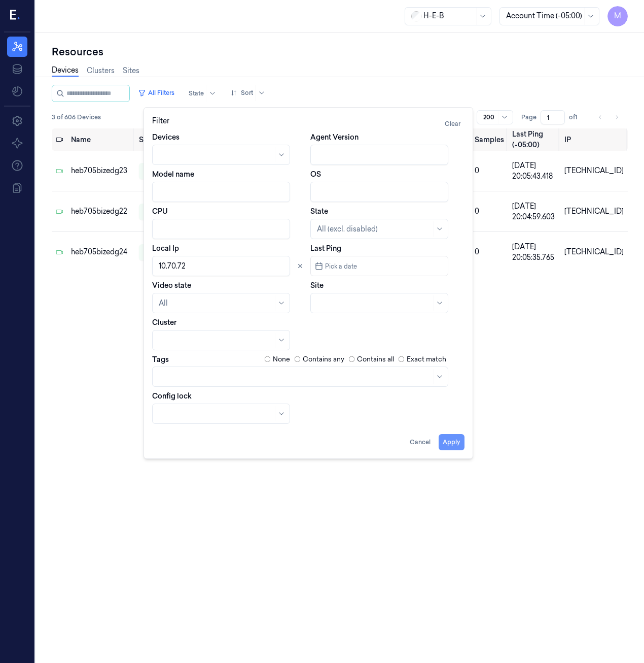
type input "10.70.72"
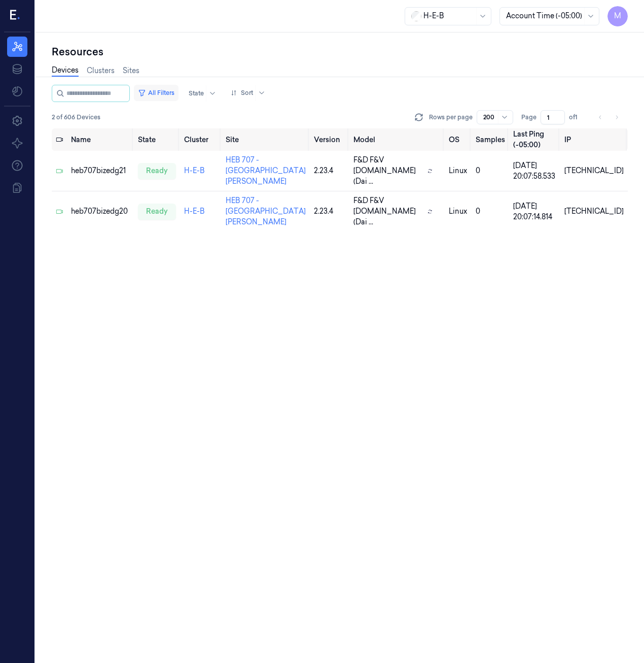
click at [160, 89] on button "All Filters" at bounding box center [156, 93] width 45 height 16
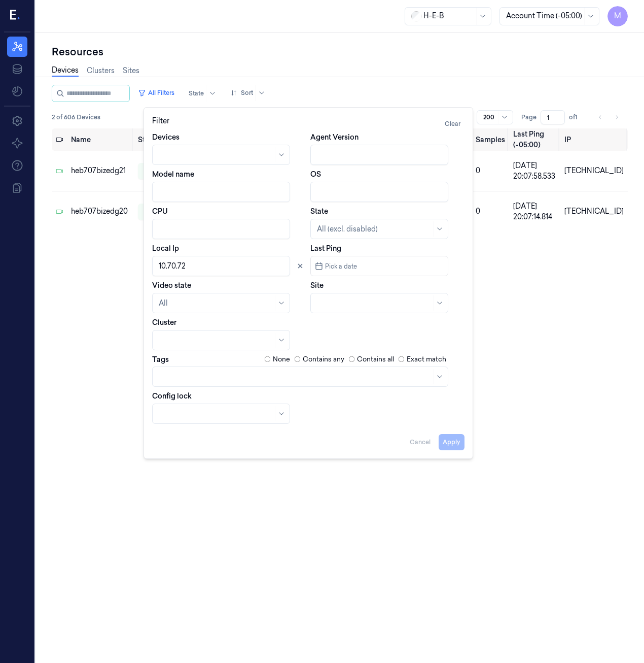
click at [224, 256] on input "Local Ip" at bounding box center [221, 266] width 138 height 20
click at [460, 444] on button "Apply" at bounding box center [452, 442] width 26 height 16
type input "10.70.92"
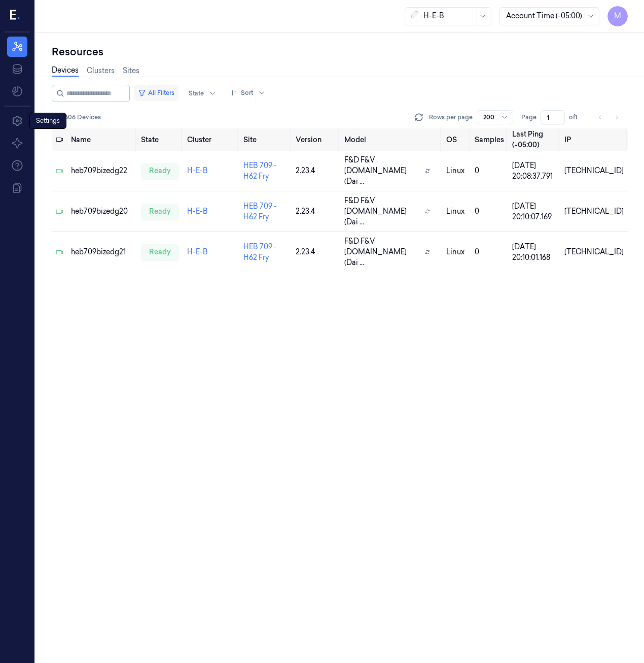
click at [165, 93] on button "All Filters" at bounding box center [156, 93] width 45 height 16
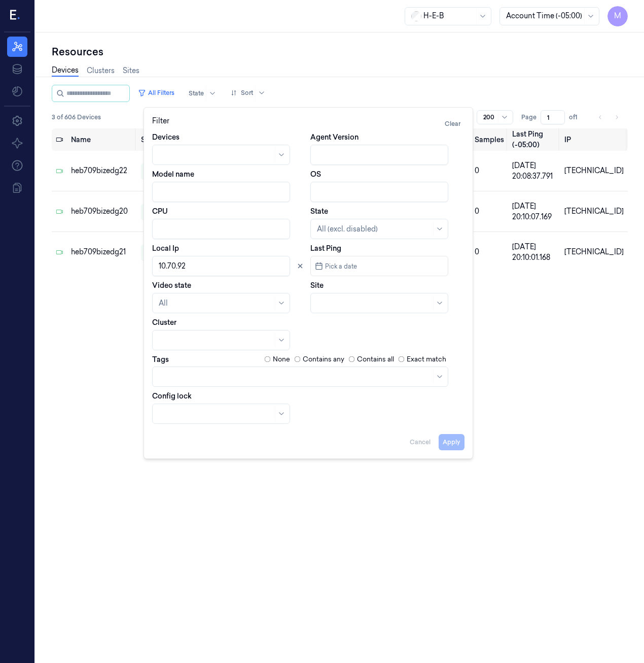
click at [208, 267] on input "Local Ip" at bounding box center [221, 266] width 138 height 20
click at [452, 450] on div "Filter Clear Devices Agent Version Model name OS CPU State All (excl. disabled)…" at bounding box center [309, 283] width 330 height 352
click at [453, 446] on button "Apply" at bounding box center [452, 442] width 26 height 16
type input "10.71.12"
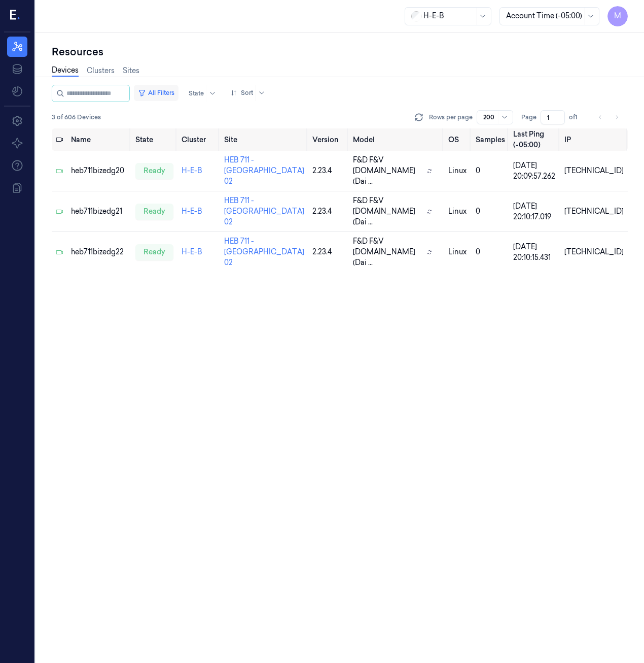
click at [166, 95] on button "All Filters" at bounding box center [156, 93] width 45 height 16
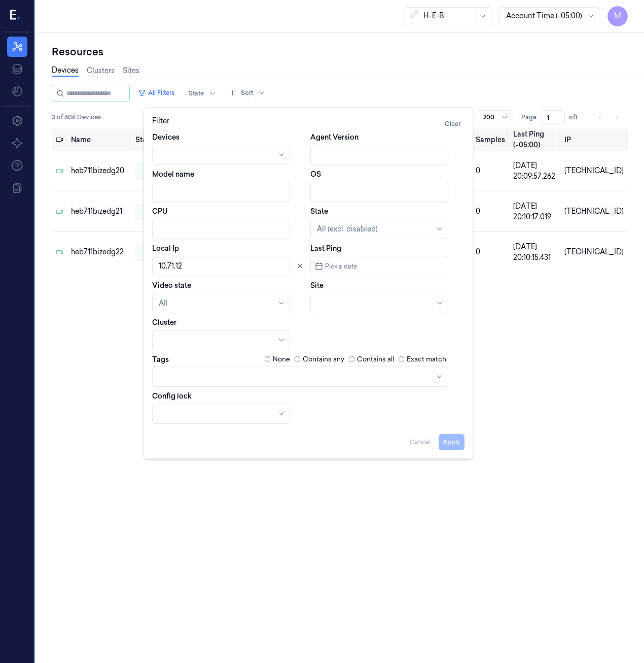
click at [191, 265] on input "Local Ip" at bounding box center [221, 266] width 138 height 20
click at [458, 444] on button "Apply" at bounding box center [452, 442] width 26 height 16
type input "10.72.42"
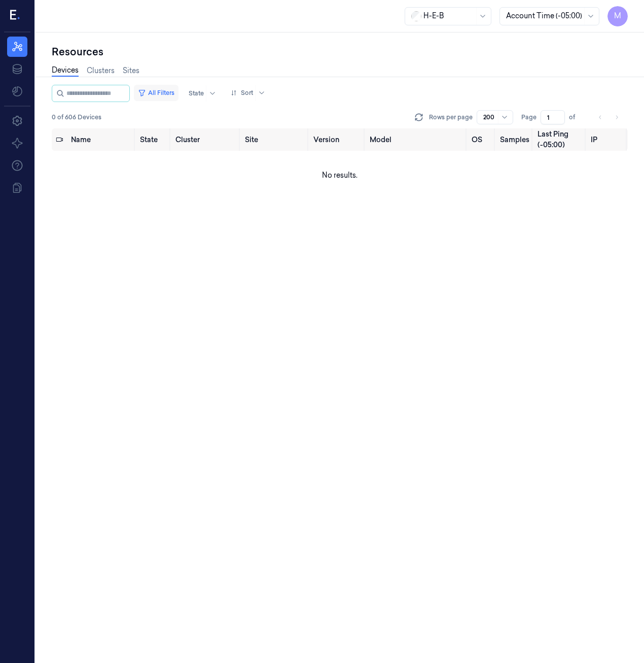
click at [161, 95] on button "All Filters" at bounding box center [156, 93] width 45 height 16
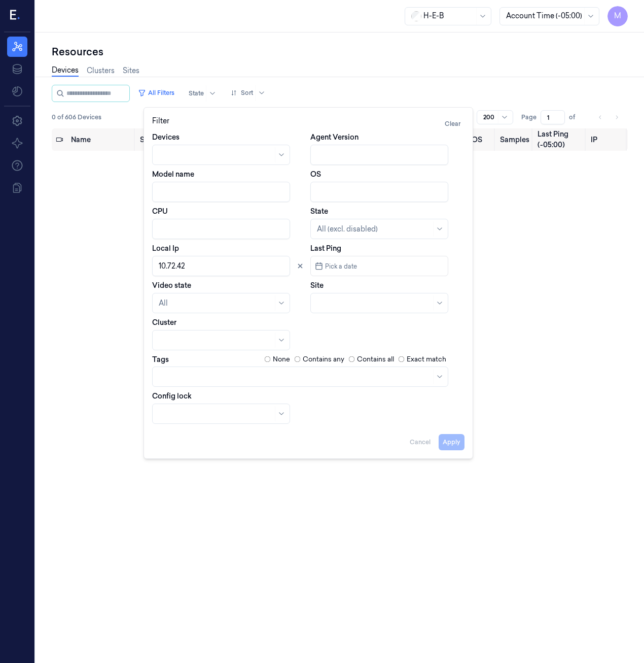
click at [195, 268] on input "Local Ip" at bounding box center [221, 266] width 138 height 20
click at [464, 442] on button "Apply" at bounding box center [452, 442] width 26 height 16
type input "10.72.72"
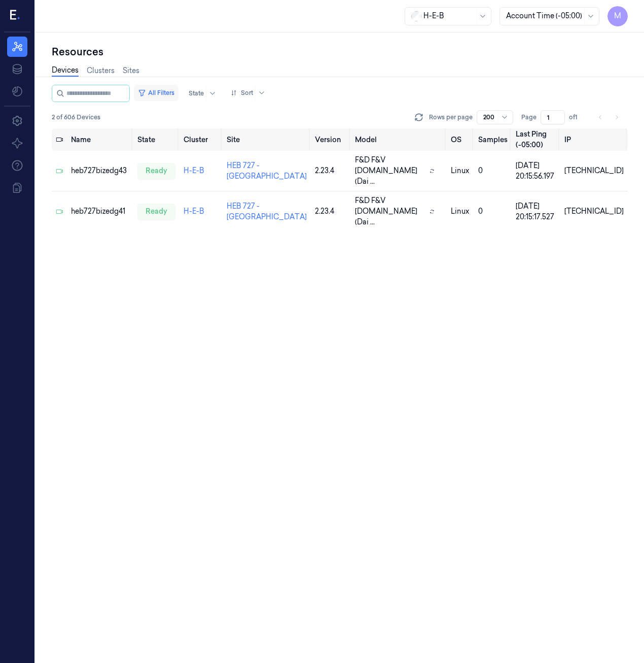
click at [169, 97] on button "All Filters" at bounding box center [156, 93] width 45 height 16
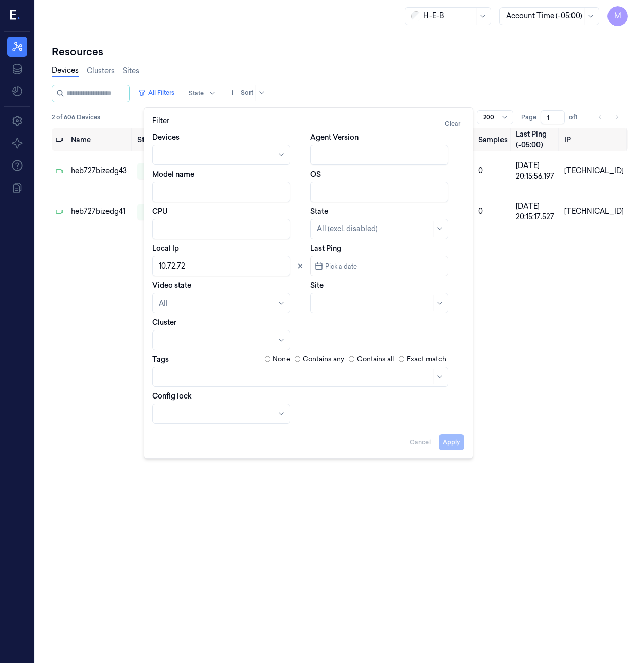
click at [204, 264] on input "Local Ip" at bounding box center [221, 266] width 138 height 20
click at [456, 444] on button "Apply" at bounding box center [452, 442] width 26 height 16
type input "10.21.2"
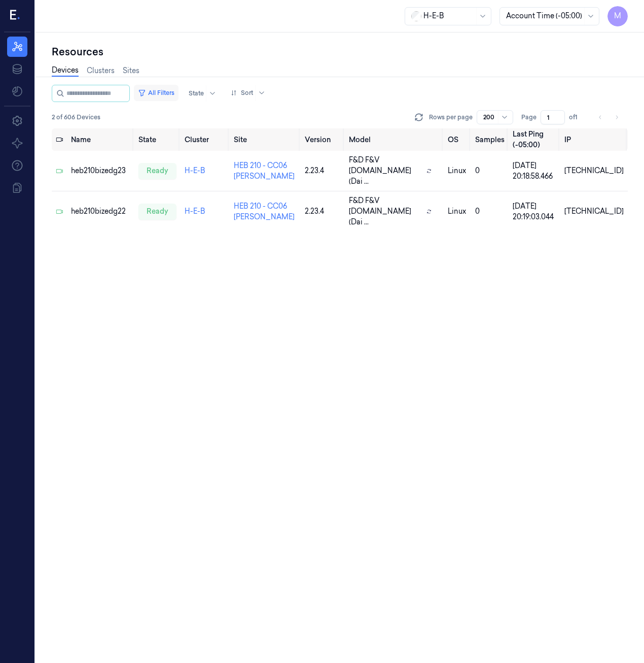
click at [161, 92] on button "All Filters" at bounding box center [156, 93] width 45 height 16
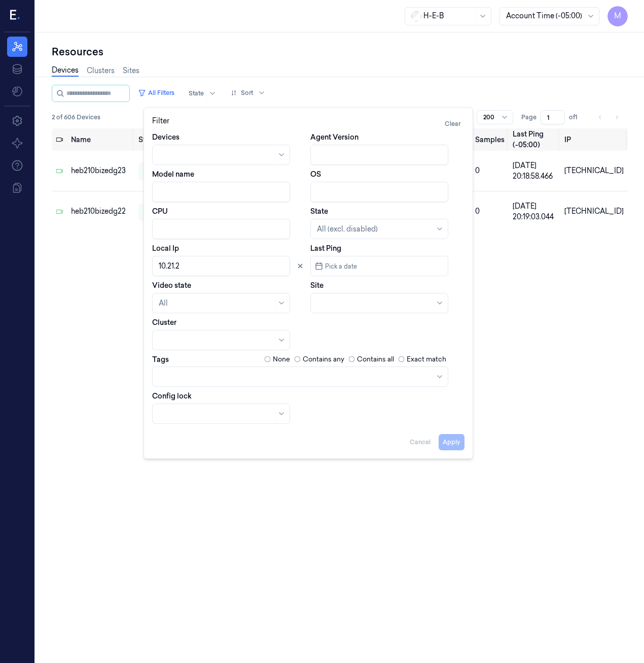
click at [219, 267] on input "Local Ip" at bounding box center [221, 266] width 138 height 20
click at [451, 446] on button "Apply" at bounding box center [452, 442] width 26 height 16
type input "10.73.72"
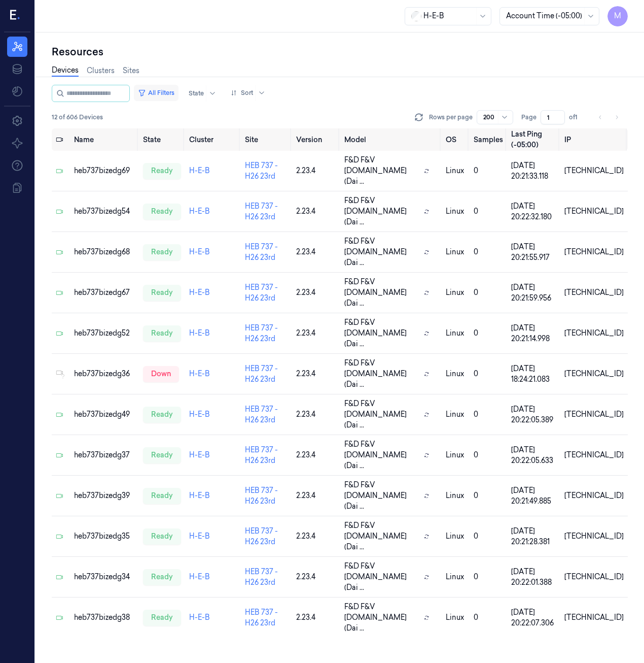
click at [172, 94] on button "All Filters" at bounding box center [156, 93] width 45 height 16
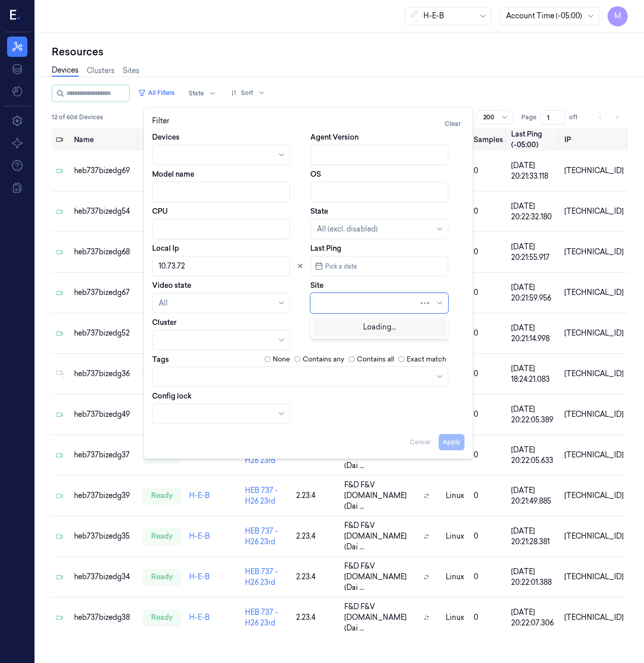
click at [330, 301] on div at bounding box center [368, 303] width 102 height 11
type input "737"
click at [353, 323] on div "HEB 737 - H26 23rd" at bounding box center [349, 326] width 65 height 11
click at [300, 266] on icon at bounding box center [301, 266] width 4 height 4
click at [445, 441] on button "Apply" at bounding box center [452, 442] width 26 height 16
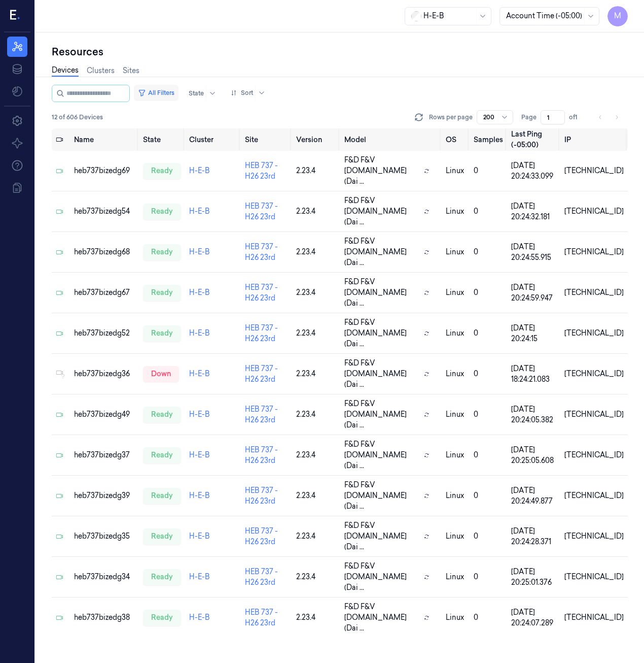
click at [159, 90] on button "All Filters" at bounding box center [156, 93] width 45 height 16
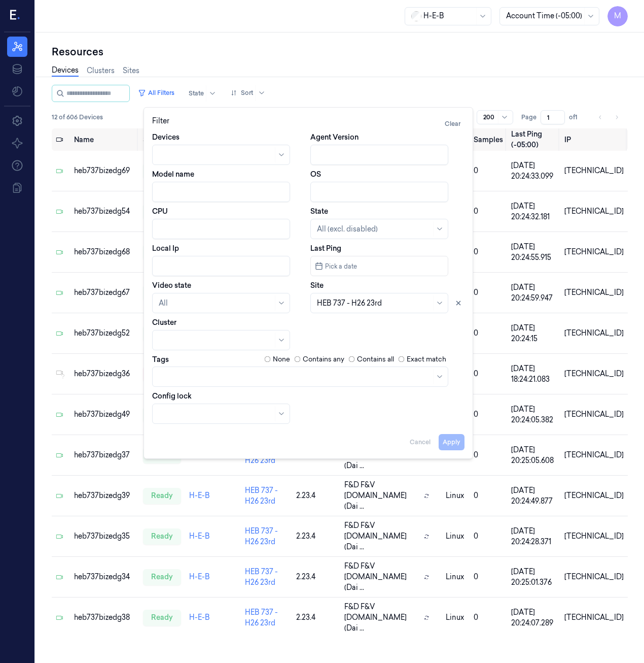
click at [184, 267] on input "Local Ip" at bounding box center [221, 266] width 138 height 20
click at [311, 339] on div "Devices Agent Version Model name OS CPU State All (excl. disabled) Local Ip Las…" at bounding box center [308, 278] width 312 height 292
click at [457, 303] on icon at bounding box center [458, 302] width 7 height 7
click at [455, 443] on button "Apply" at bounding box center [452, 442] width 26 height 16
type input "10.73.82"
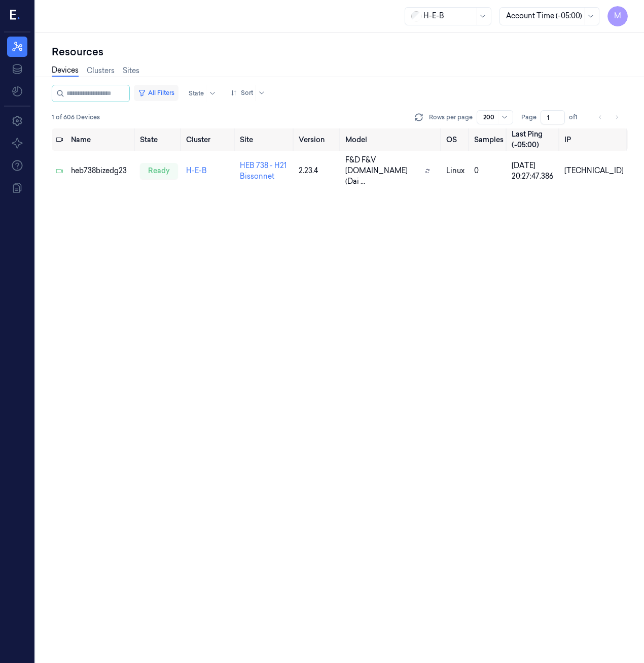
click at [167, 86] on button "All Filters" at bounding box center [156, 93] width 45 height 16
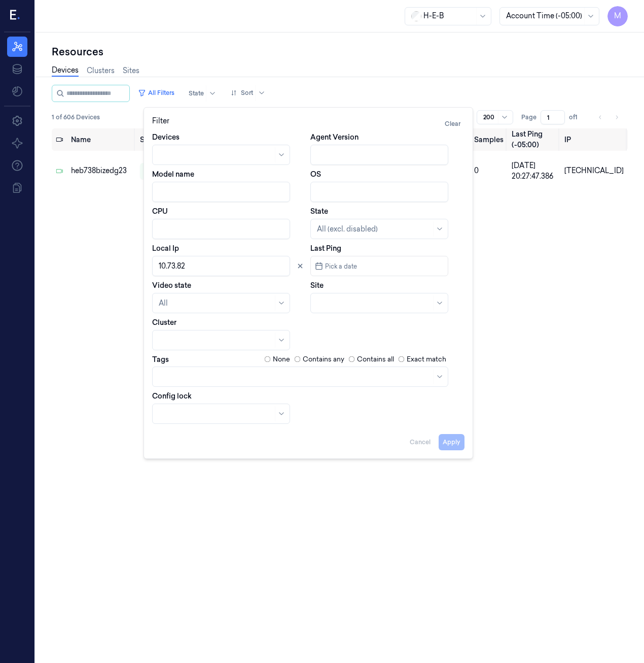
click at [187, 266] on input "Local Ip" at bounding box center [221, 266] width 138 height 20
click at [455, 441] on button "Apply" at bounding box center [452, 442] width 26 height 16
type input "10.74.12"
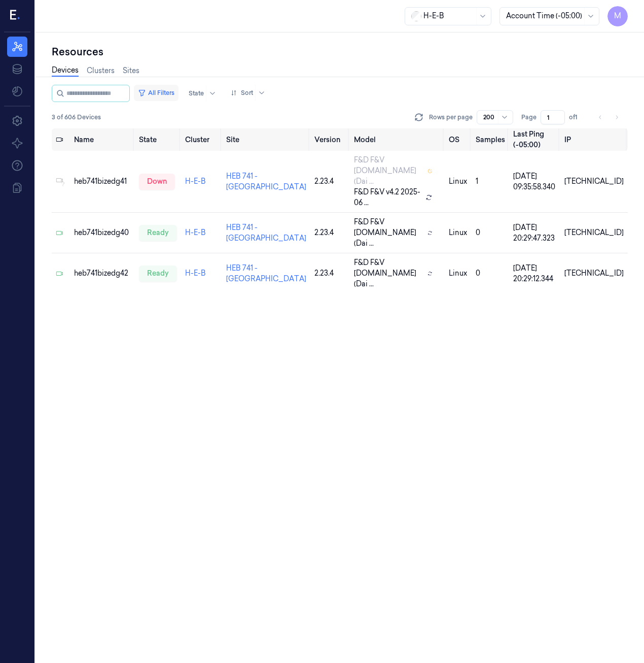
click at [168, 88] on button "All Filters" at bounding box center [156, 93] width 45 height 16
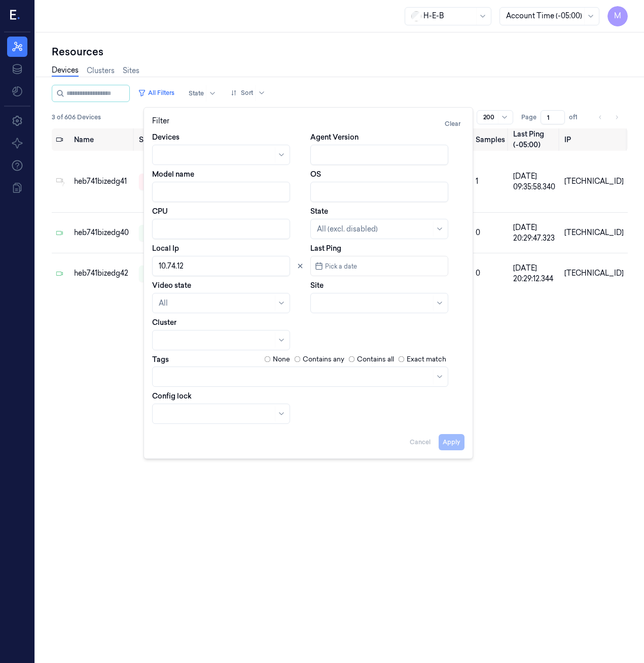
click at [210, 268] on input "Local Ip" at bounding box center [221, 266] width 138 height 20
click at [456, 441] on button "Apply" at bounding box center [452, 442] width 26 height 16
type input "10.74.52"
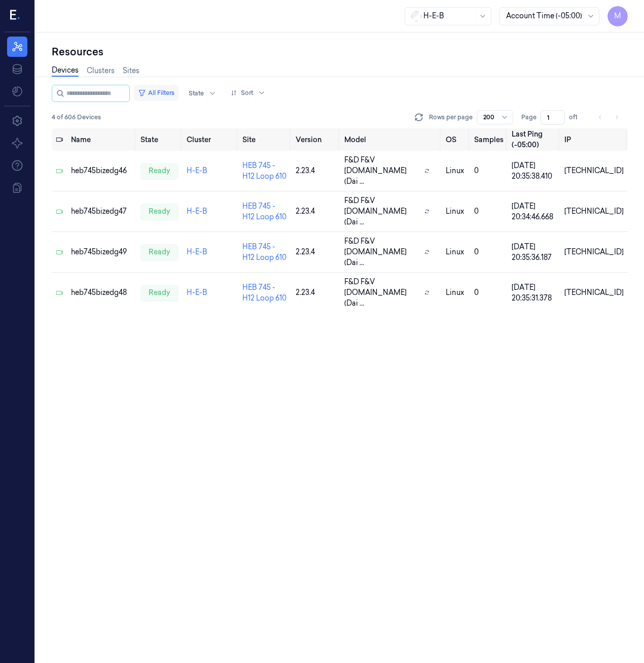
click at [169, 95] on button "All Filters" at bounding box center [156, 93] width 45 height 16
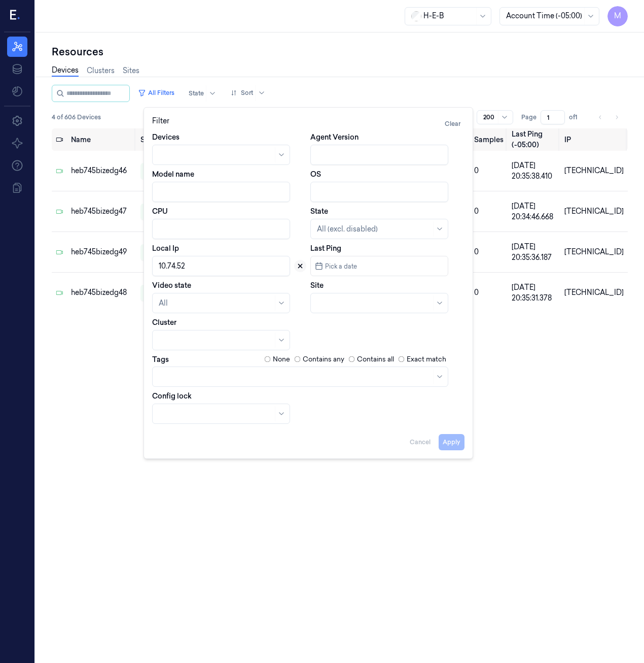
click at [299, 265] on icon at bounding box center [301, 266] width 4 height 4
click at [325, 300] on div at bounding box center [368, 303] width 102 height 11
type input "746"
click at [358, 324] on div "HEB 746 - [GEOGRAPHIC_DATA] 03" at bounding box center [379, 326] width 125 height 11
click at [460, 446] on button "Apply" at bounding box center [452, 442] width 26 height 16
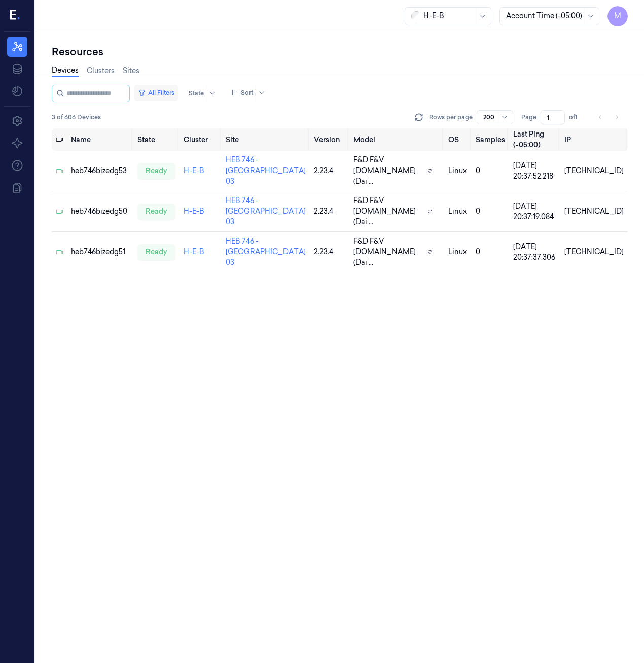
click at [161, 91] on button "All Filters" at bounding box center [156, 93] width 45 height 16
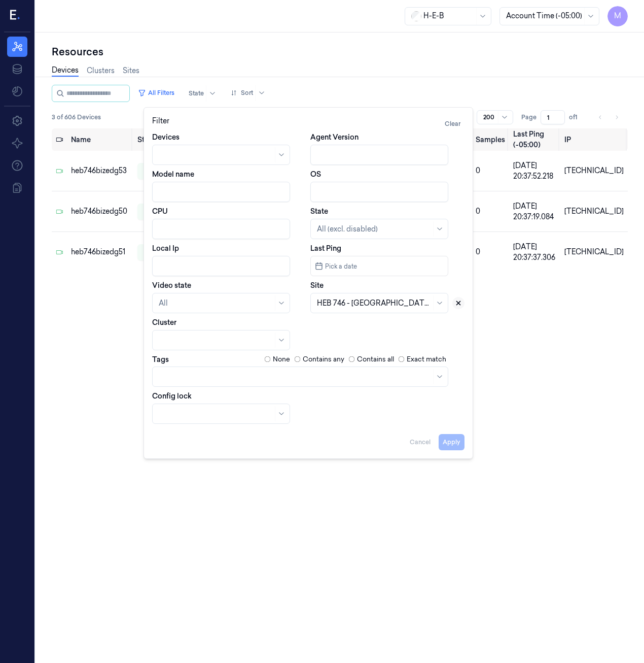
click at [462, 301] on button at bounding box center [458, 303] width 12 height 12
click at [247, 269] on input "Local Ip" at bounding box center [221, 266] width 138 height 20
click at [451, 445] on button "Apply" at bounding box center [452, 442] width 26 height 16
type input "10.74.82"
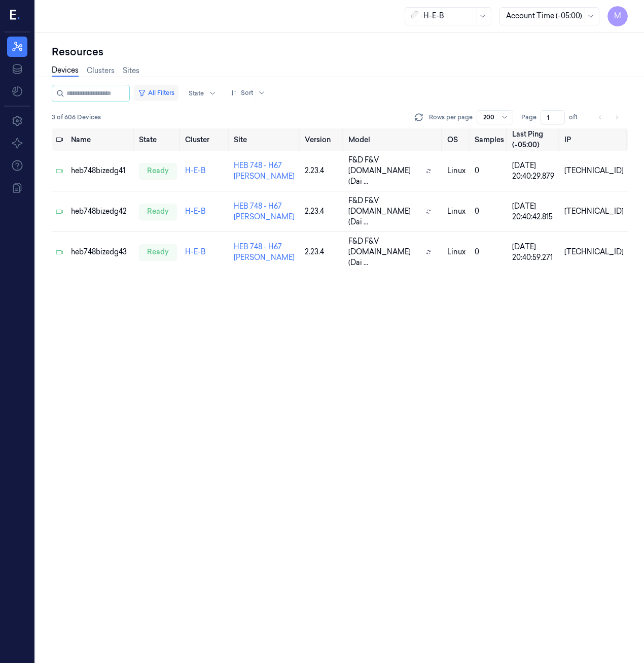
click at [168, 93] on button "All Filters" at bounding box center [156, 93] width 45 height 16
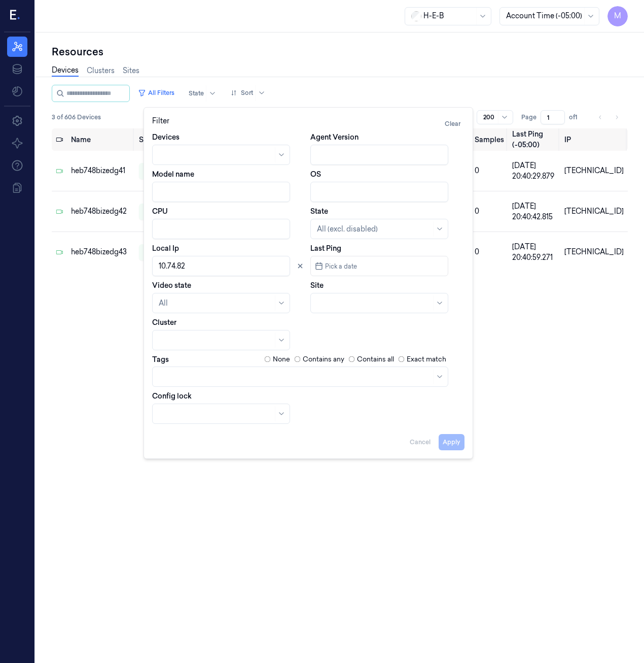
click at [260, 264] on input "Local Ip" at bounding box center [221, 266] width 138 height 20
click at [447, 441] on button "Apply" at bounding box center [452, 442] width 26 height 16
type input "10.75.22"
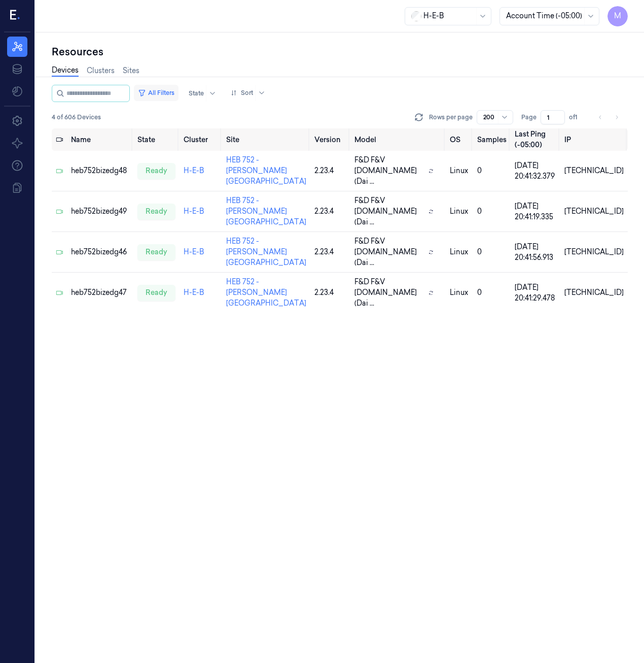
click at [171, 88] on button "All Filters" at bounding box center [156, 93] width 45 height 16
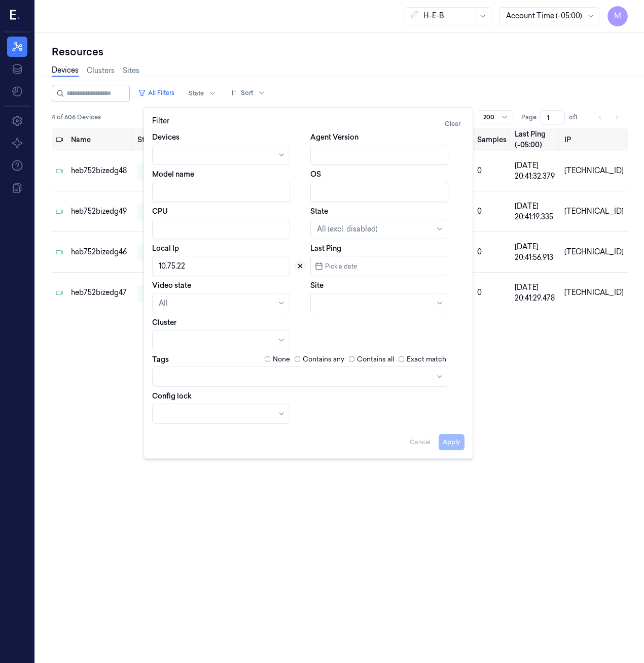
click at [295, 265] on button at bounding box center [300, 266] width 12 height 12
click at [224, 274] on input "Local Ip" at bounding box center [221, 266] width 138 height 20
click at [444, 438] on button "Apply" at bounding box center [452, 442] width 26 height 16
type input "10.76.72"
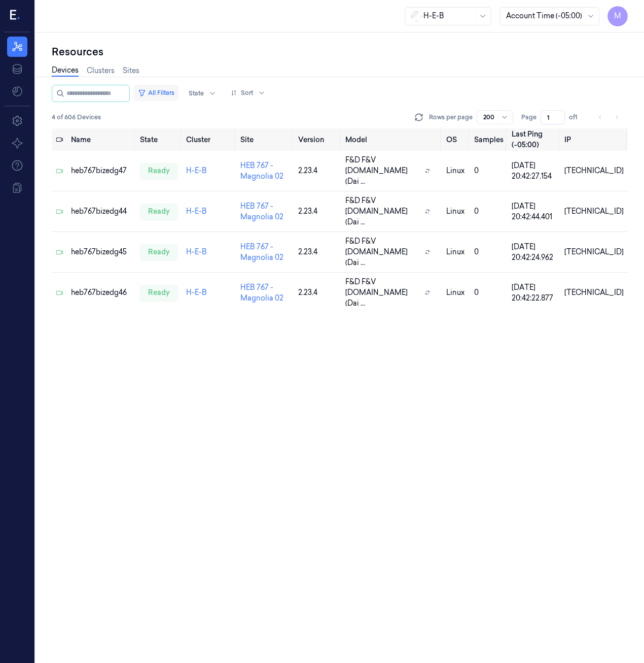
click at [177, 92] on button "All Filters" at bounding box center [156, 93] width 45 height 16
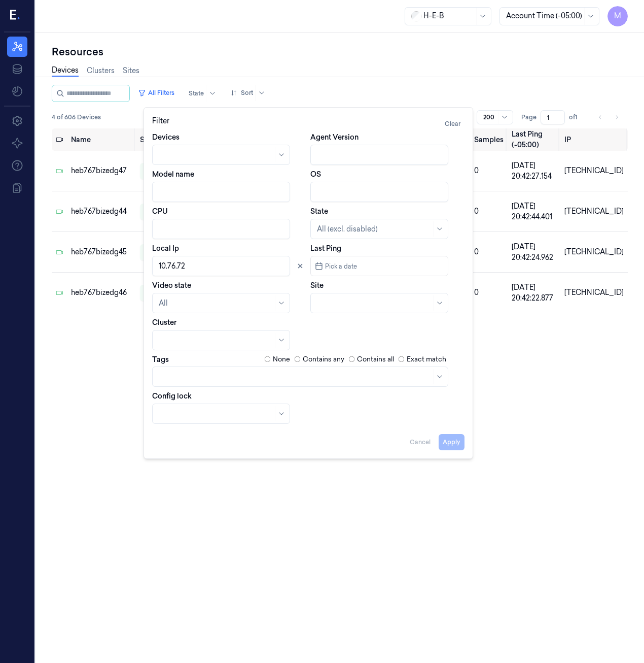
click at [208, 265] on input "Local Ip" at bounding box center [221, 266] width 138 height 20
click at [451, 443] on button "Apply" at bounding box center [452, 442] width 26 height 16
type input "10.78.12"
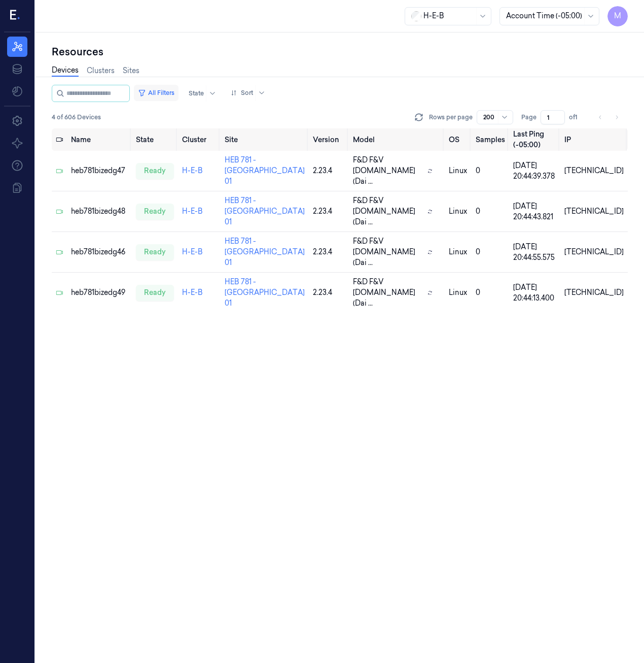
click at [178, 91] on button "All Filters" at bounding box center [156, 93] width 45 height 16
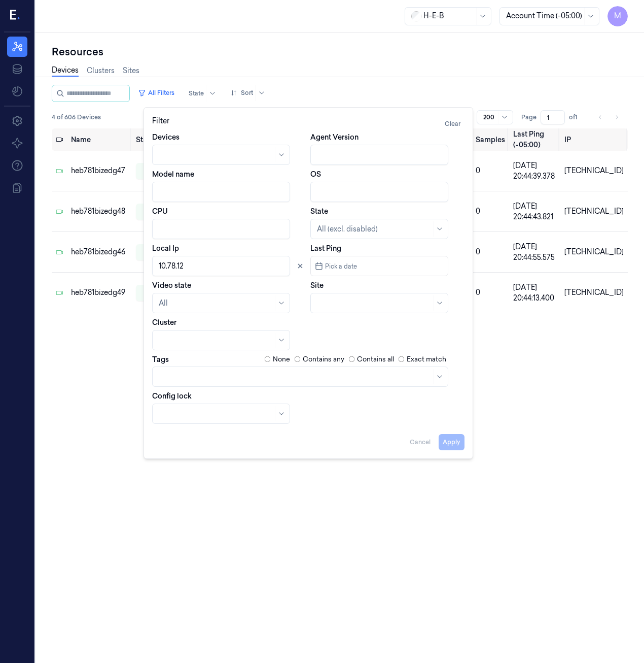
click at [248, 267] on input "Local Ip" at bounding box center [221, 266] width 138 height 20
click at [459, 436] on button "Apply" at bounding box center [452, 442] width 26 height 16
type input "10.78.92"
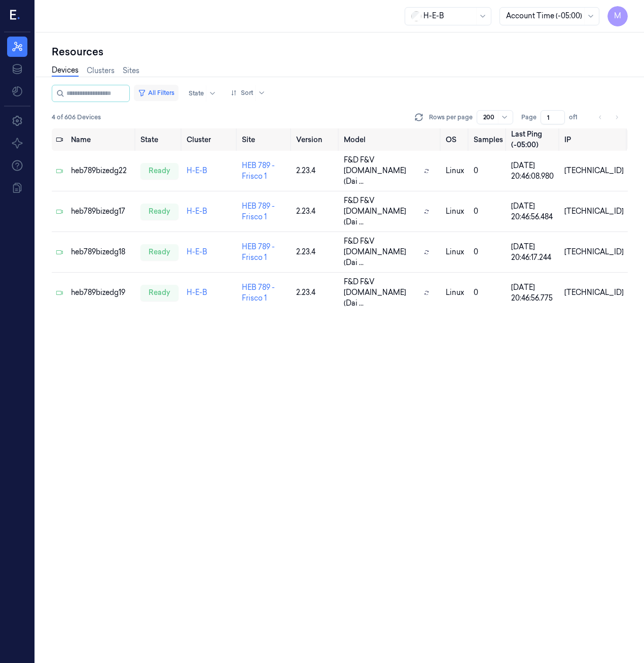
click at [167, 95] on button "All Filters" at bounding box center [156, 93] width 45 height 16
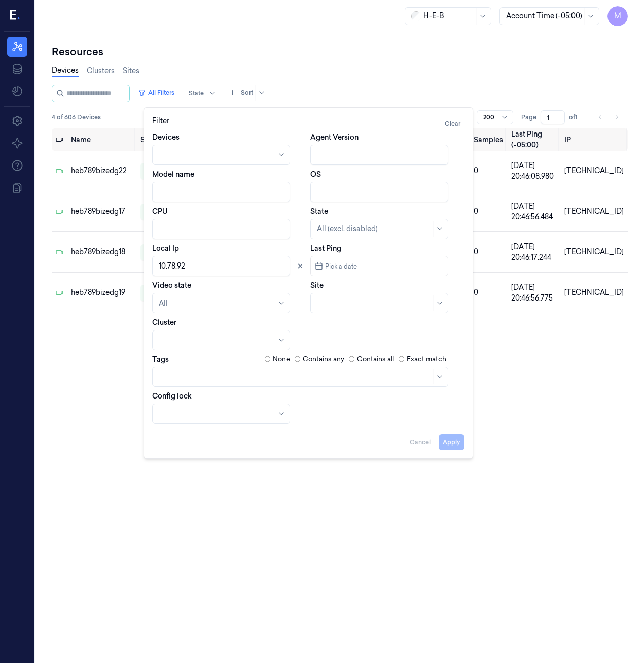
click at [196, 258] on input "Local Ip" at bounding box center [221, 266] width 138 height 20
type input "10.79.2"
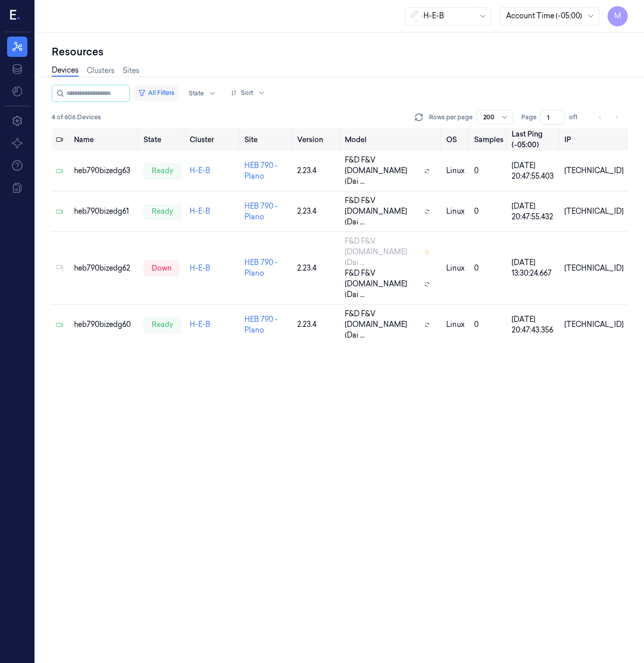
click at [167, 90] on button "All Filters" at bounding box center [156, 93] width 45 height 16
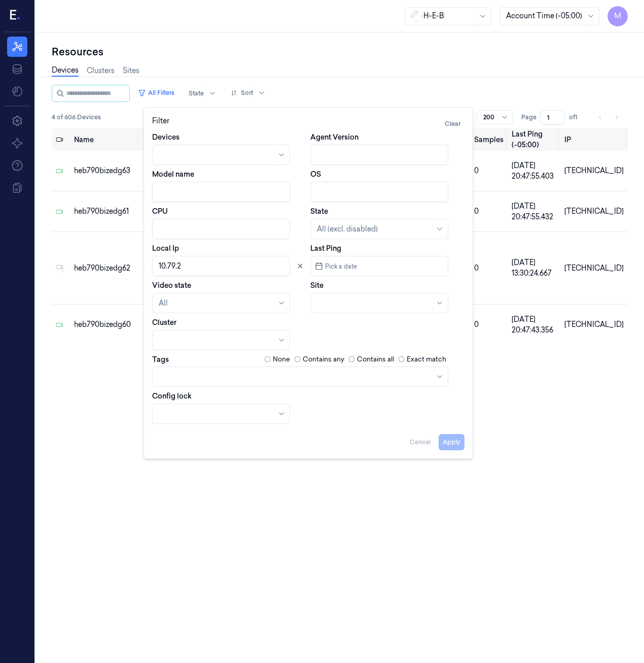
click at [182, 263] on input "Local Ip" at bounding box center [221, 266] width 138 height 20
click at [458, 445] on button "Apply" at bounding box center [452, 442] width 26 height 16
type input "10.79.62"
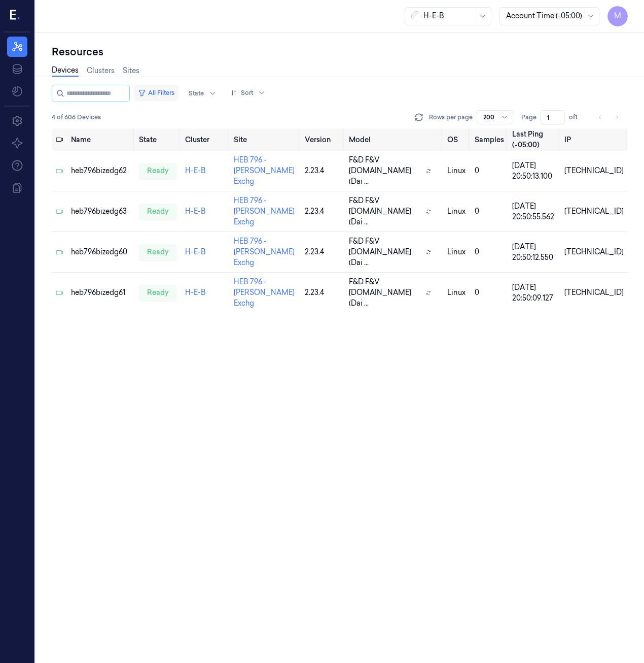
click at [163, 91] on button "All Filters" at bounding box center [156, 93] width 45 height 16
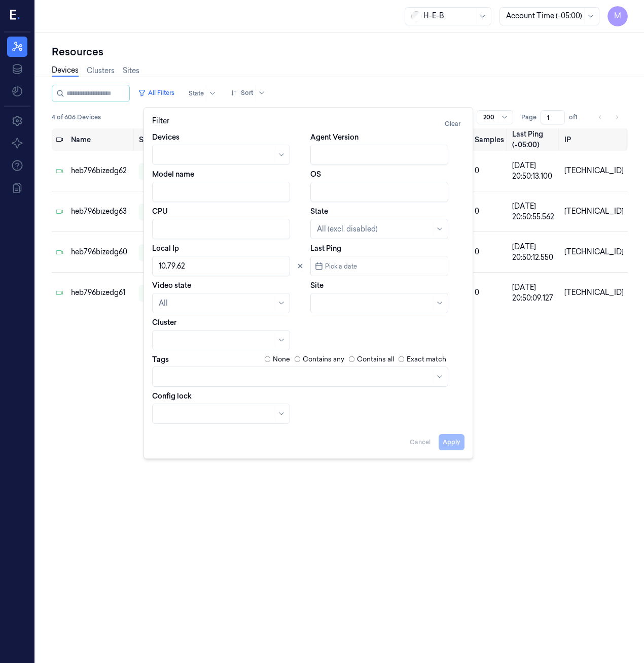
click at [214, 262] on input "Local Ip" at bounding box center [221, 266] width 138 height 20
click at [457, 439] on button "Apply" at bounding box center [452, 442] width 26 height 16
type input "10.80.12"
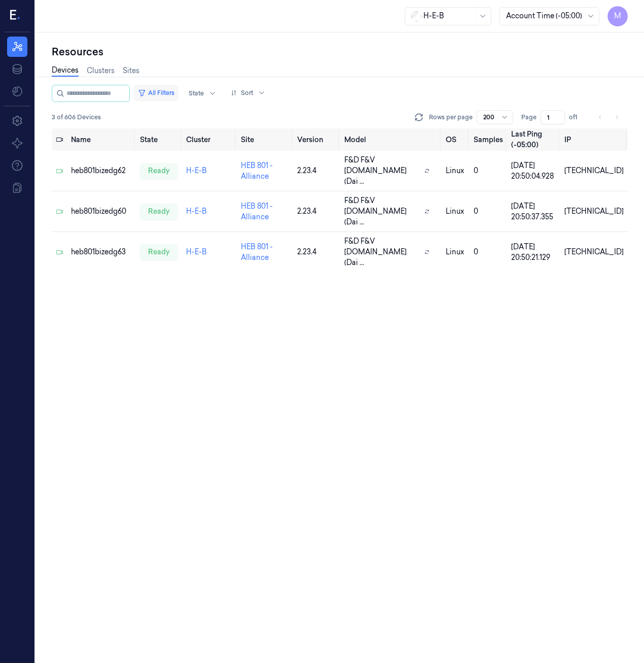
click at [176, 93] on button "All Filters" at bounding box center [156, 93] width 45 height 16
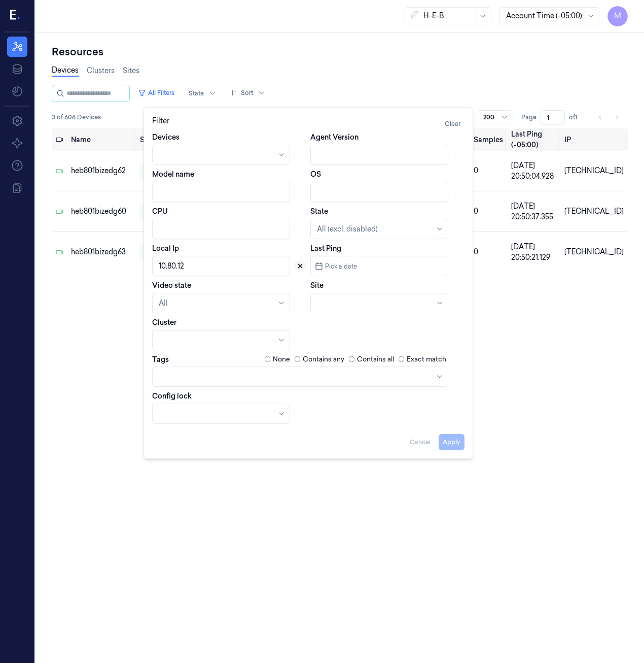
click at [298, 263] on icon at bounding box center [300, 265] width 7 height 7
click at [331, 298] on div at bounding box center [368, 303] width 102 height 11
type input "801"
click at [352, 330] on div "HEB 801 - Alliance" at bounding box center [347, 326] width 61 height 11
click at [450, 442] on button "Apply" at bounding box center [452, 442] width 26 height 16
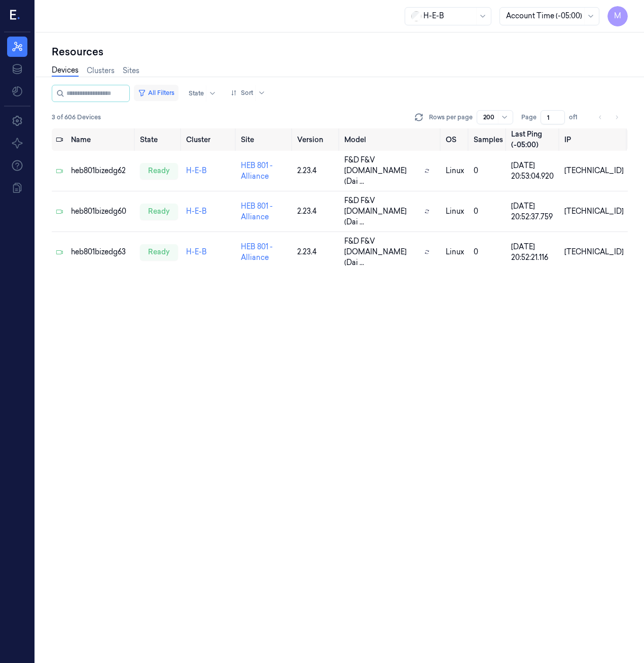
click at [173, 96] on button "All Filters" at bounding box center [156, 93] width 45 height 16
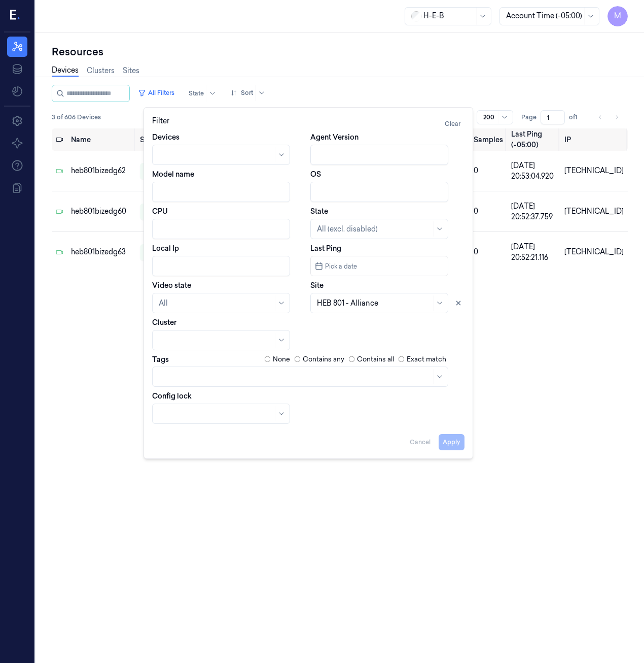
click at [176, 269] on input "Local Ip" at bounding box center [221, 266] width 138 height 20
click at [299, 294] on div "All" at bounding box center [229, 303] width 154 height 20
click at [459, 304] on icon at bounding box center [459, 303] width 4 height 4
click at [455, 443] on button "Apply" at bounding box center [452, 442] width 26 height 16
type input "10.55.12"
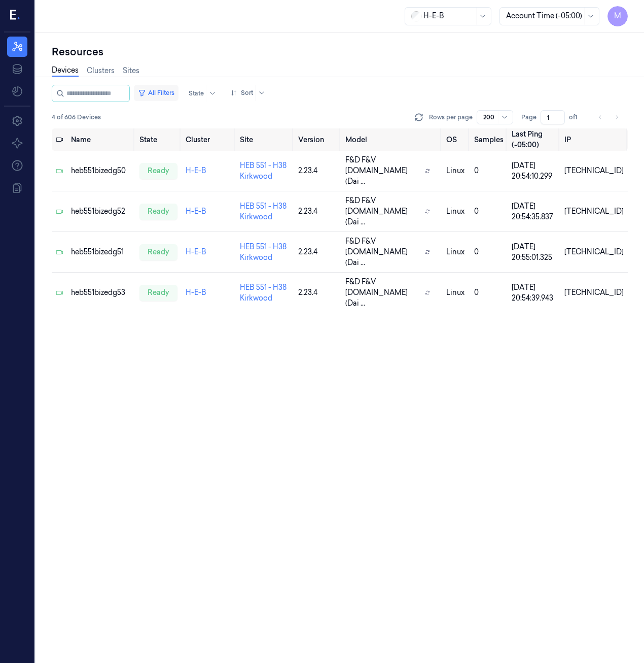
click at [171, 92] on button "All Filters" at bounding box center [156, 93] width 45 height 16
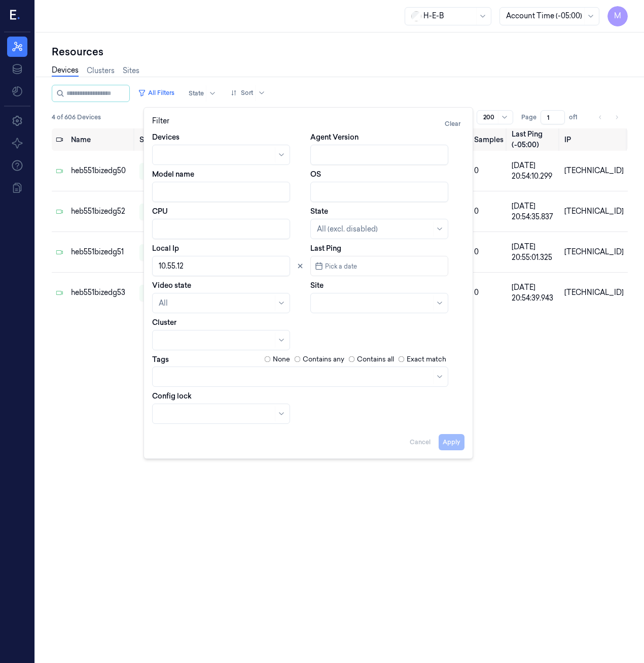
click at [190, 268] on input "Local Ip" at bounding box center [221, 266] width 138 height 20
click at [447, 445] on button "Apply" at bounding box center [452, 442] width 26 height 16
type input "10.56.42"
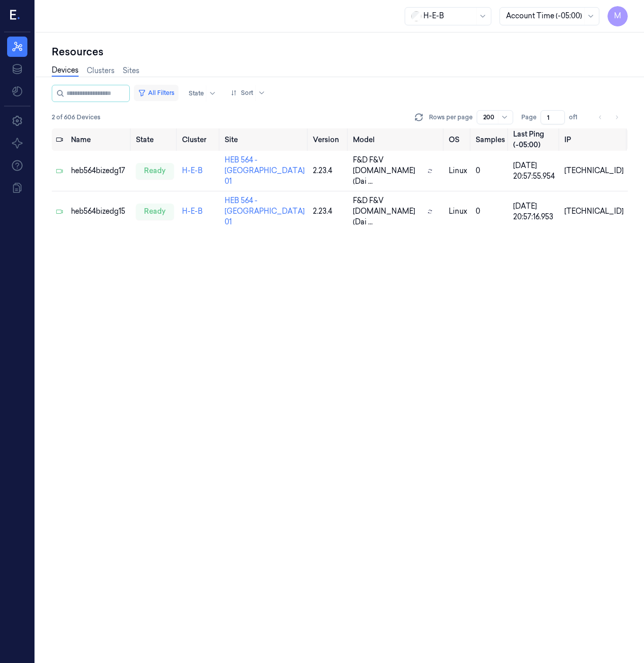
click at [169, 94] on button "All Filters" at bounding box center [156, 93] width 45 height 16
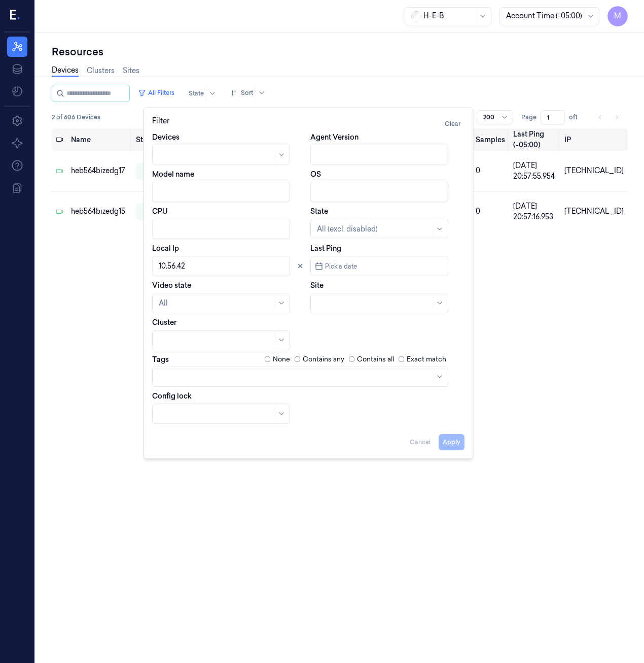
click at [201, 265] on input "Local Ip" at bounding box center [221, 266] width 138 height 20
click at [454, 439] on button "Apply" at bounding box center [452, 442] width 26 height 16
type input "10.56.62"
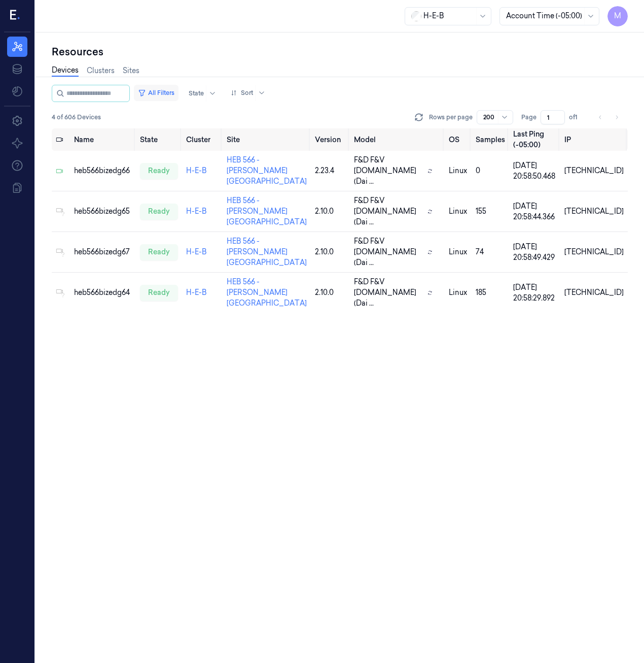
click at [157, 90] on button "All Filters" at bounding box center [156, 93] width 45 height 16
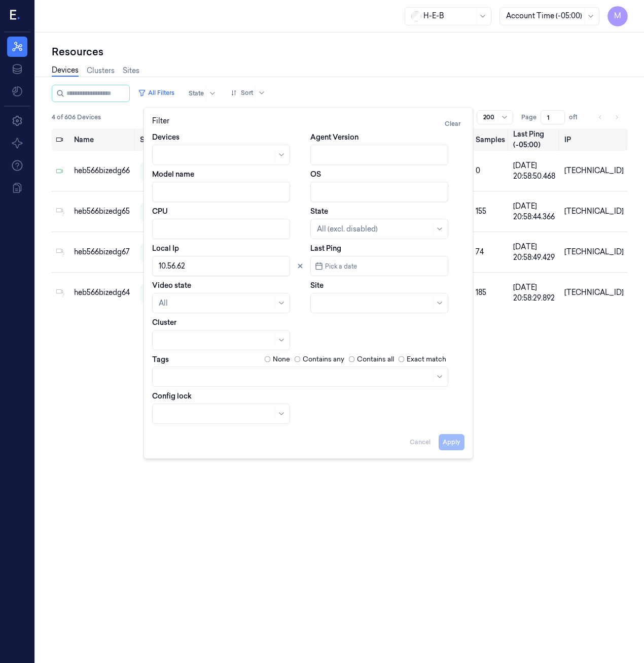
click at [199, 264] on input "Local Ip" at bounding box center [221, 266] width 138 height 20
click at [461, 440] on button "Apply" at bounding box center [452, 442] width 26 height 16
type input "10.57.42"
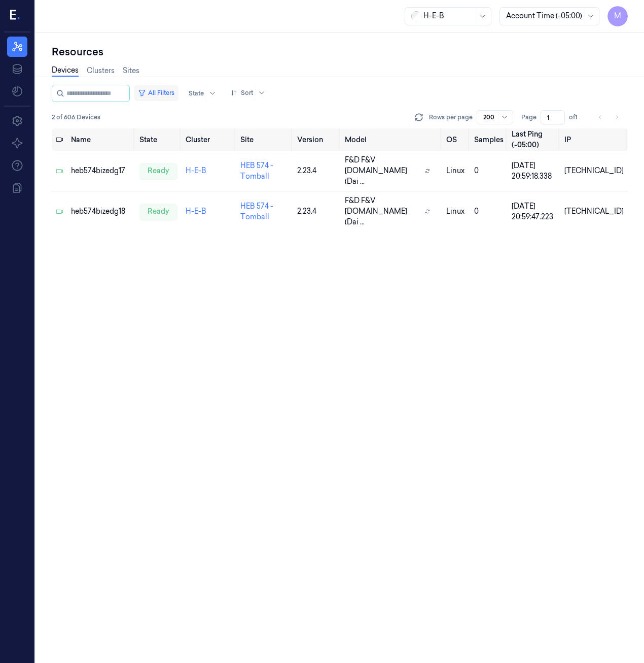
click at [170, 91] on button "All Filters" at bounding box center [156, 93] width 45 height 16
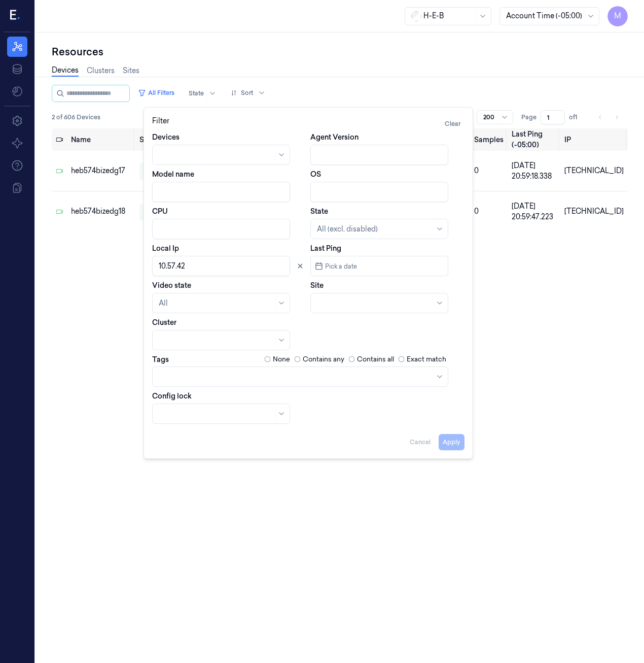
click at [183, 265] on input "Local Ip" at bounding box center [221, 266] width 138 height 20
click at [454, 438] on button "Apply" at bounding box center [452, 442] width 26 height 16
type input "10.57.62"
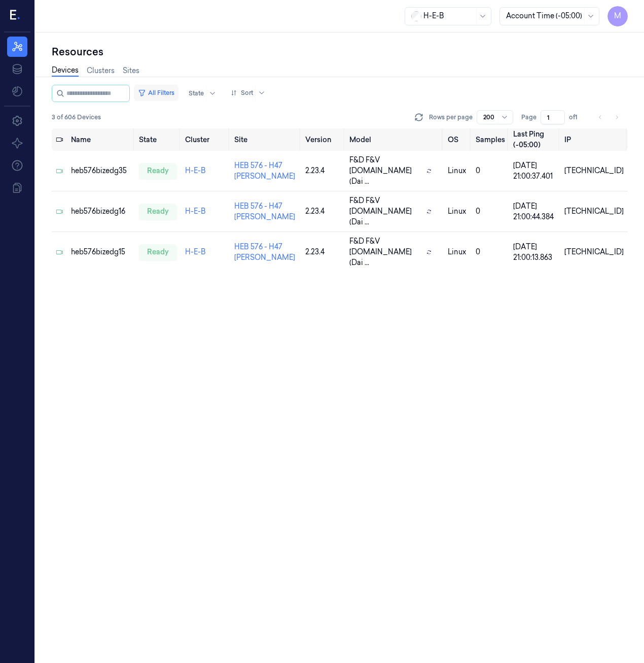
click at [175, 92] on button "All Filters" at bounding box center [156, 93] width 45 height 16
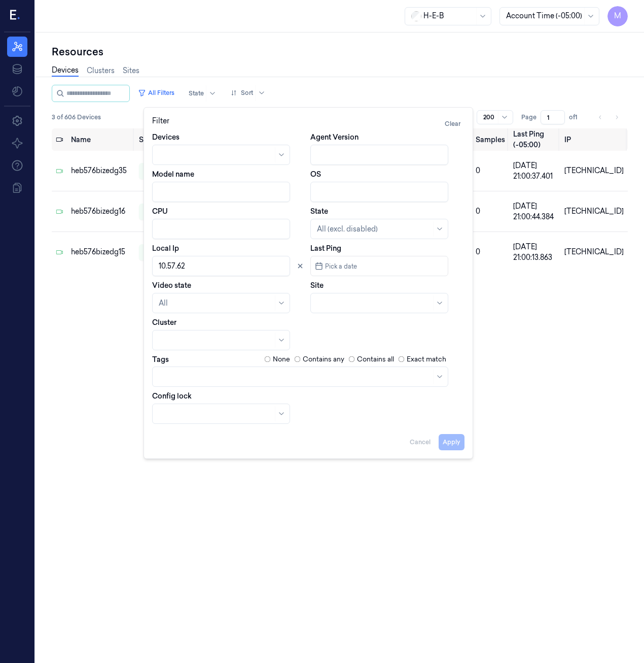
click at [197, 266] on input "Local Ip" at bounding box center [221, 266] width 138 height 20
type input "10.58.2"
